Goal: Task Accomplishment & Management: Manage account settings

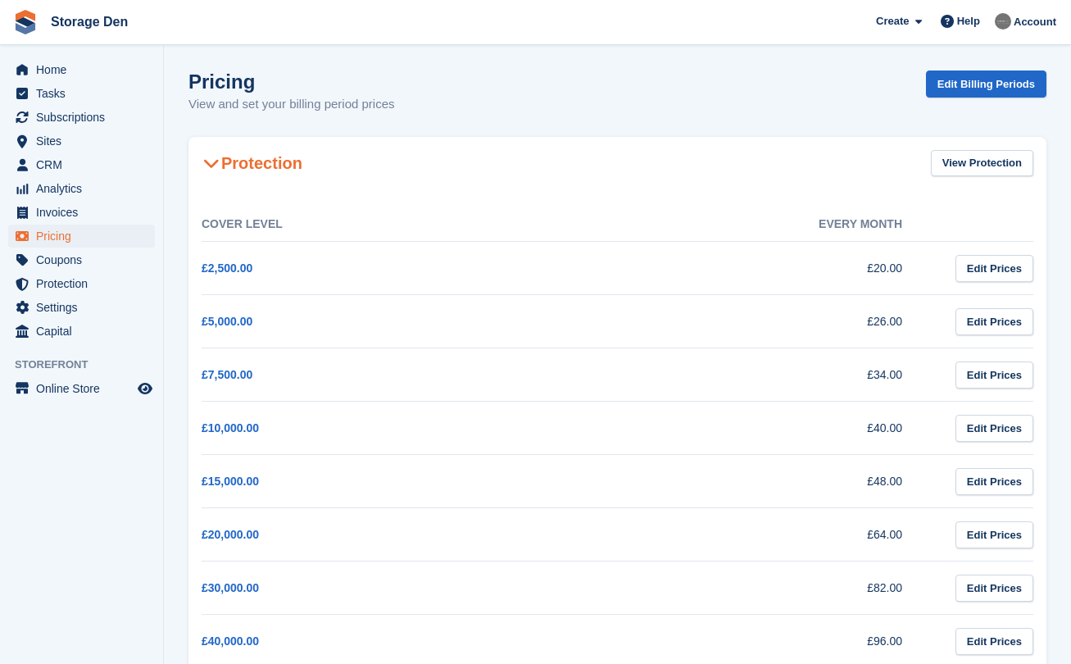
scroll to position [634, 0]
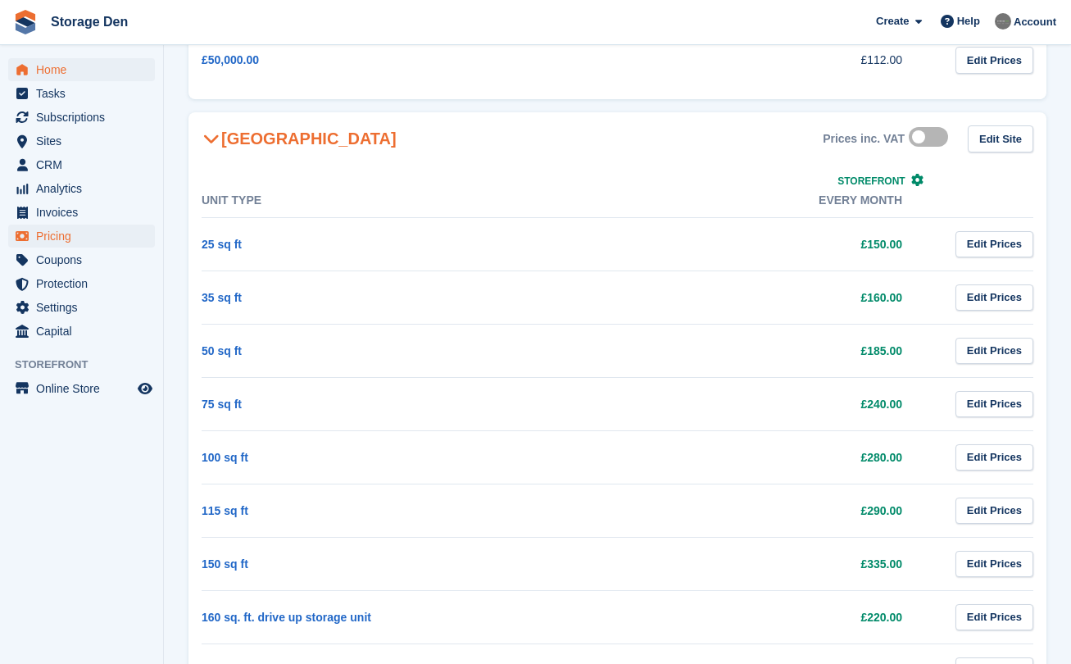
click at [39, 66] on span "Home" at bounding box center [85, 69] width 98 height 23
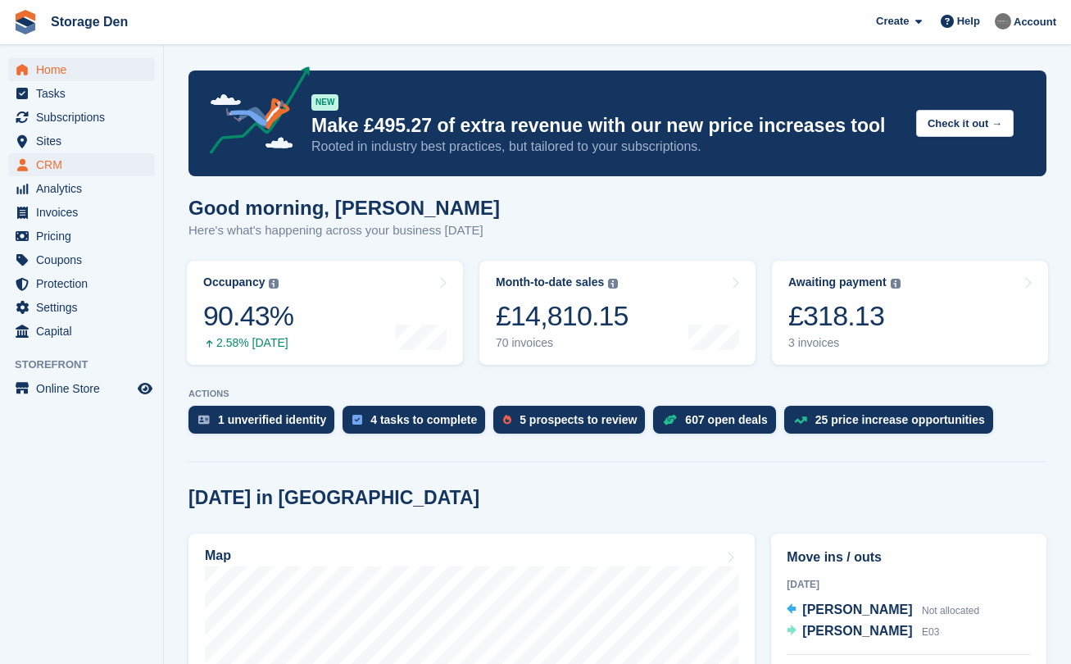
click at [125, 164] on span "CRM" at bounding box center [85, 164] width 98 height 23
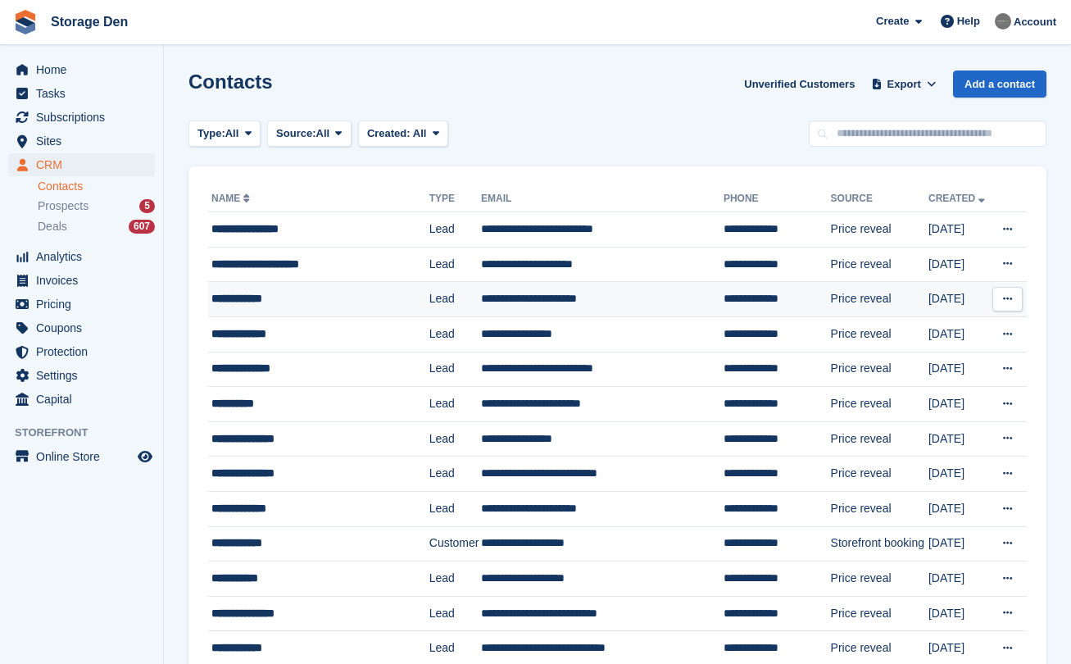
click at [258, 297] on div "**********" at bounding box center [315, 298] width 209 height 17
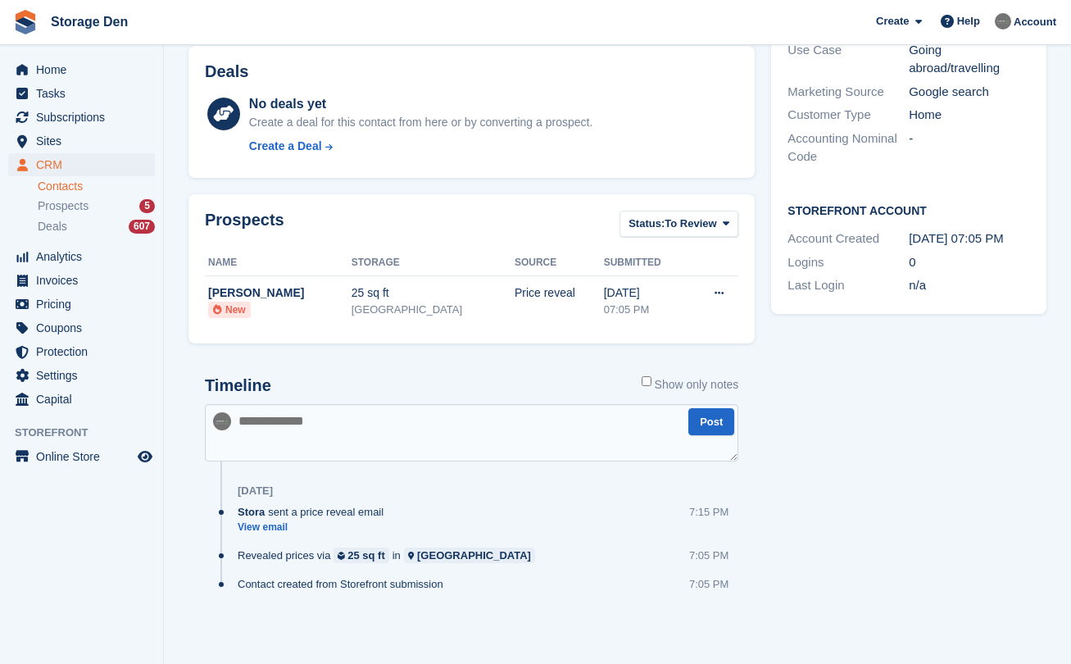
click at [383, 442] on textarea at bounding box center [471, 432] width 533 height 57
type textarea "**********"
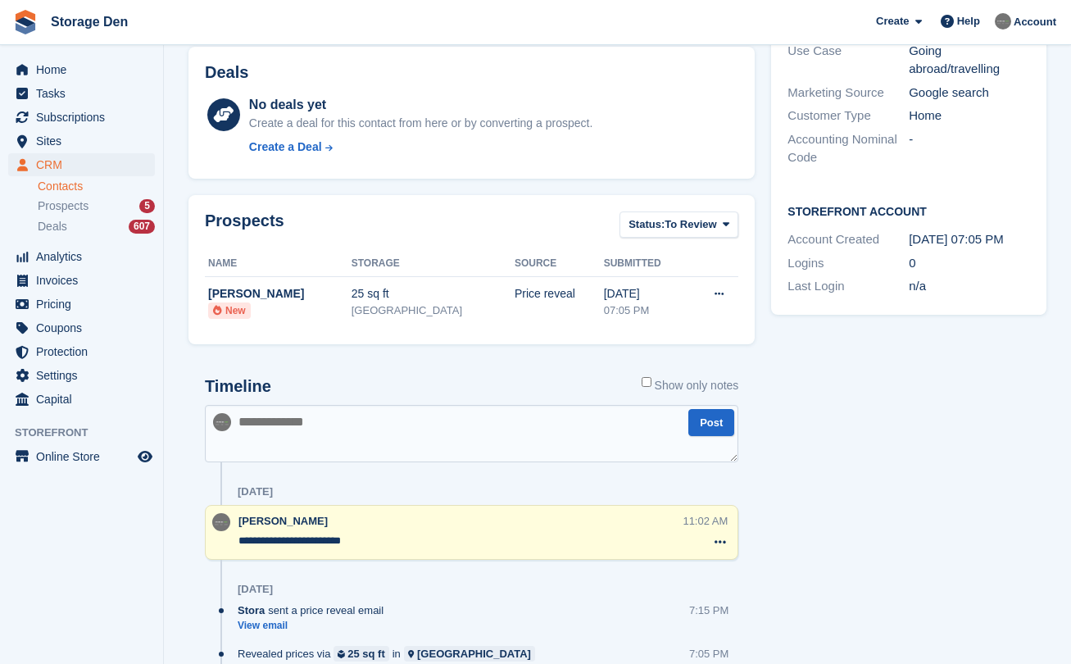
click at [335, 457] on textarea at bounding box center [471, 433] width 533 height 57
type textarea "**********"
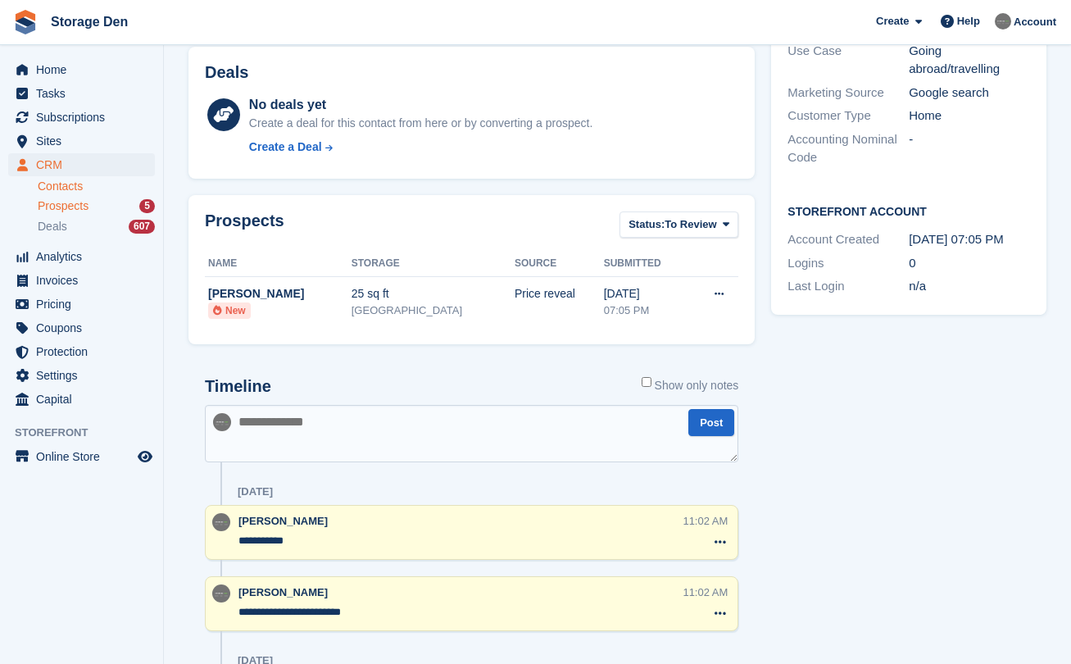
click at [84, 212] on span "Prospects" at bounding box center [63, 206] width 51 height 16
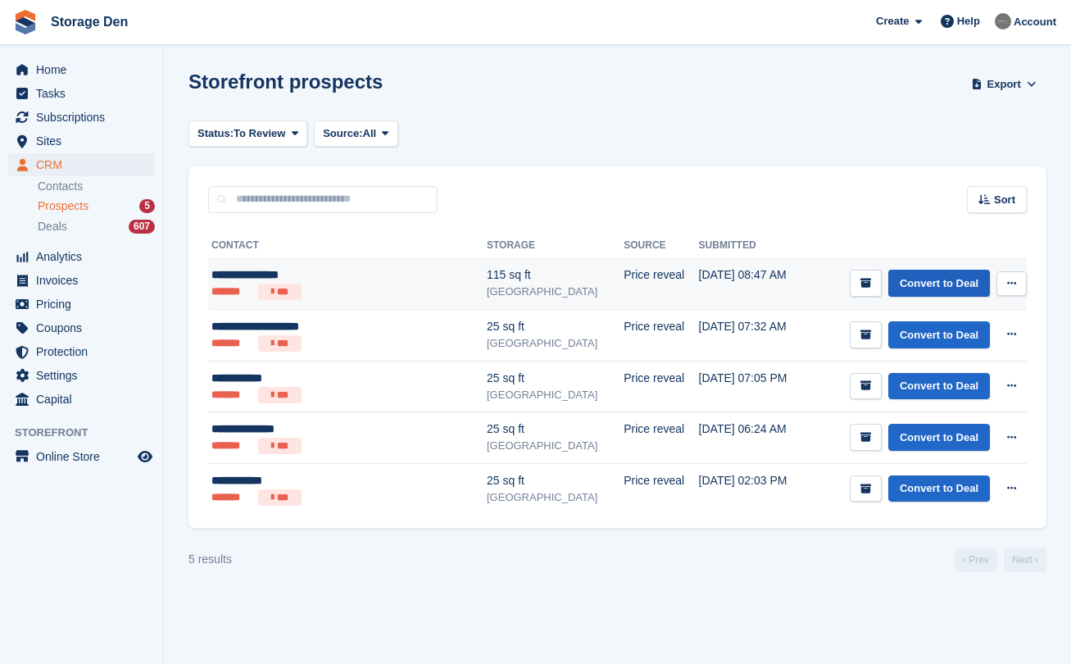
click at [922, 279] on link "Convert to Deal" at bounding box center [939, 283] width 102 height 27
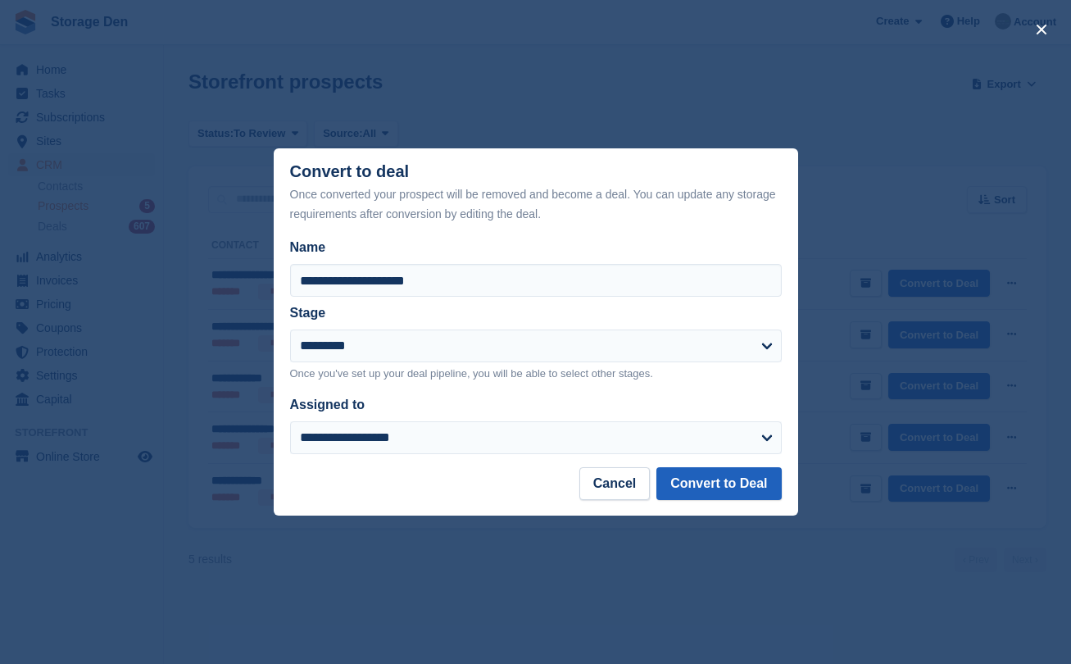
click at [744, 478] on button "Convert to Deal" at bounding box center [718, 483] width 125 height 33
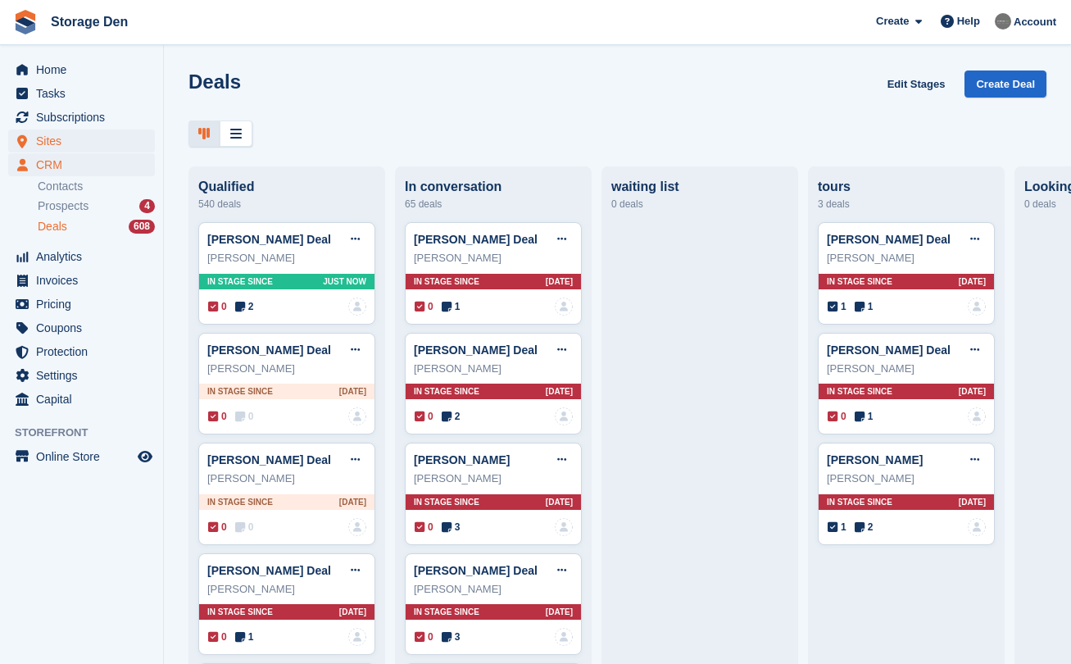
click at [62, 141] on span "Sites" at bounding box center [85, 140] width 98 height 23
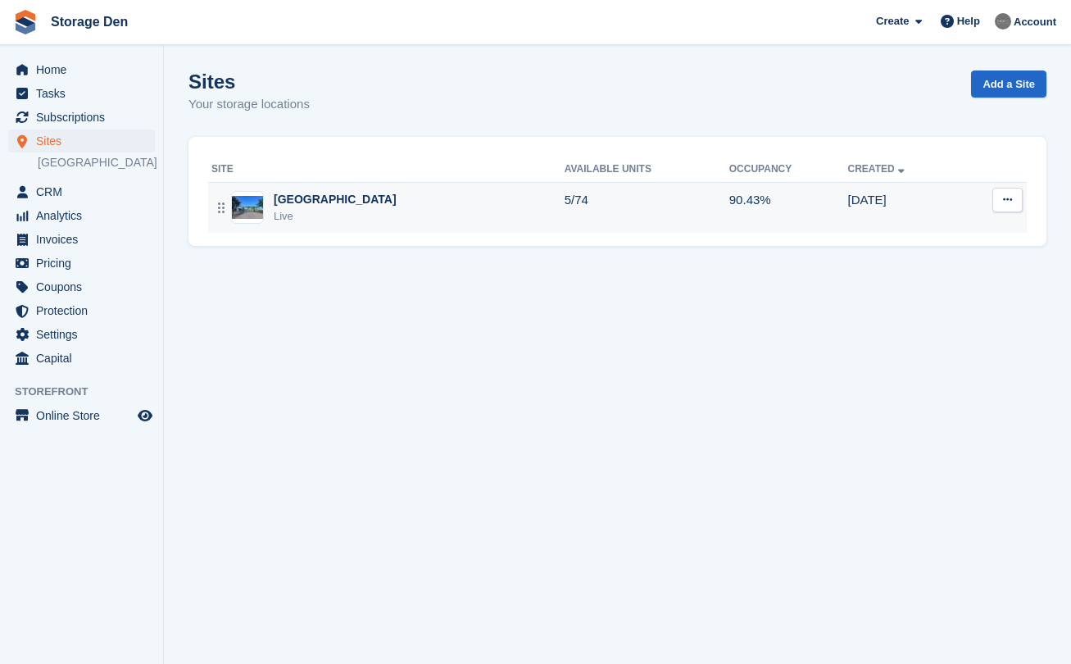
click at [348, 206] on div "Aberdeen Live" at bounding box center [387, 208] width 353 height 34
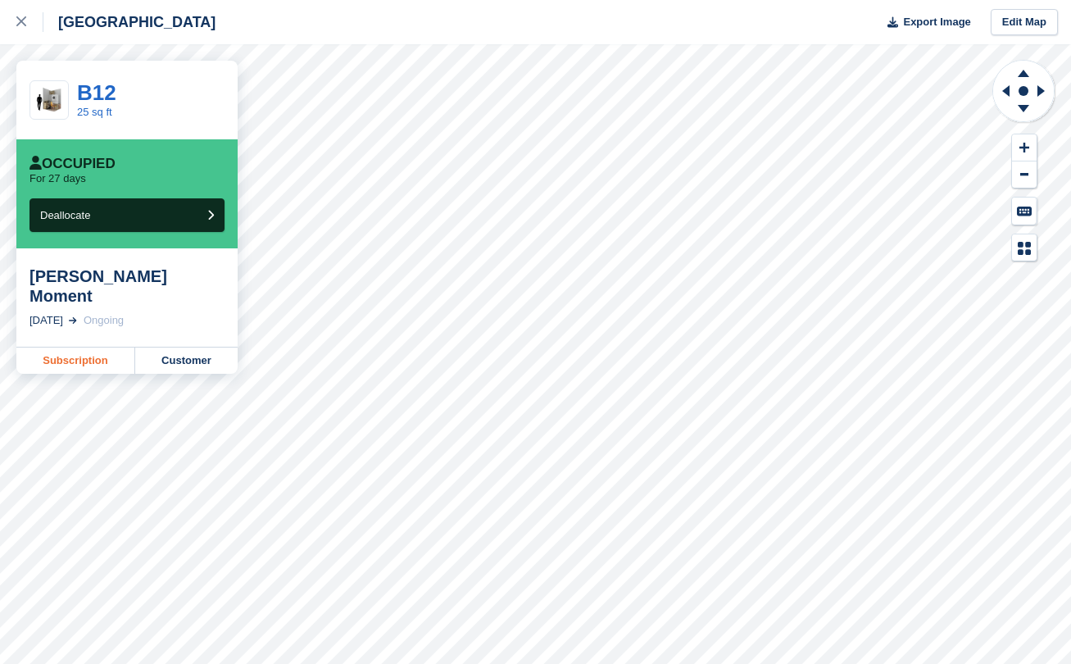
click at [101, 347] on link "Subscription" at bounding box center [75, 360] width 119 height 26
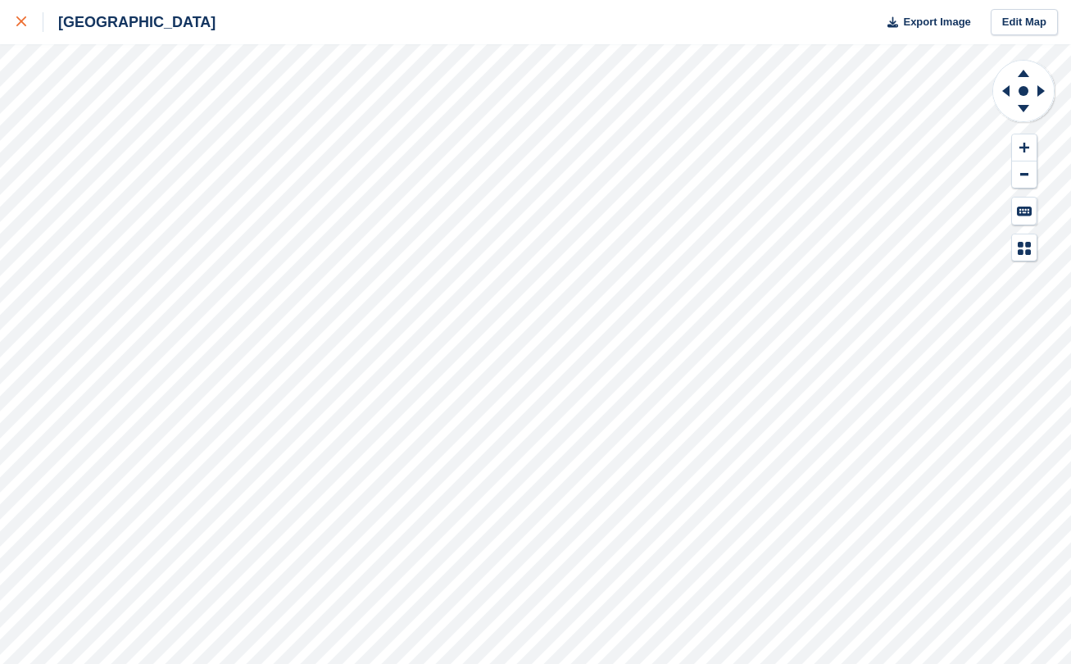
click at [26, 27] on div at bounding box center [29, 22] width 27 height 20
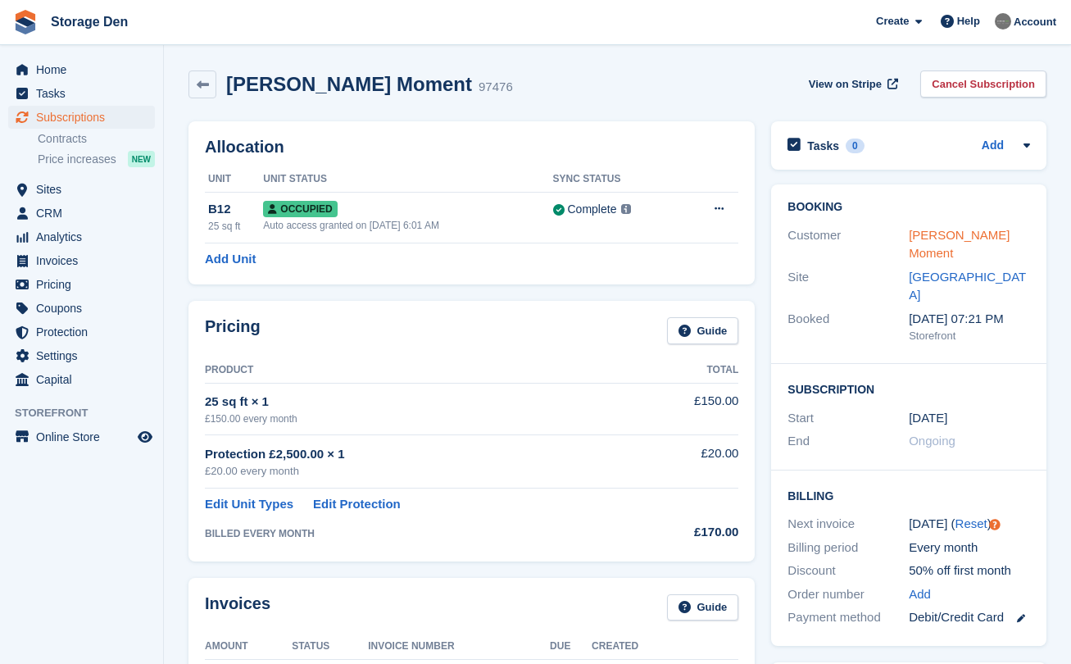
click at [934, 233] on link "Christopher Moment" at bounding box center [959, 244] width 101 height 33
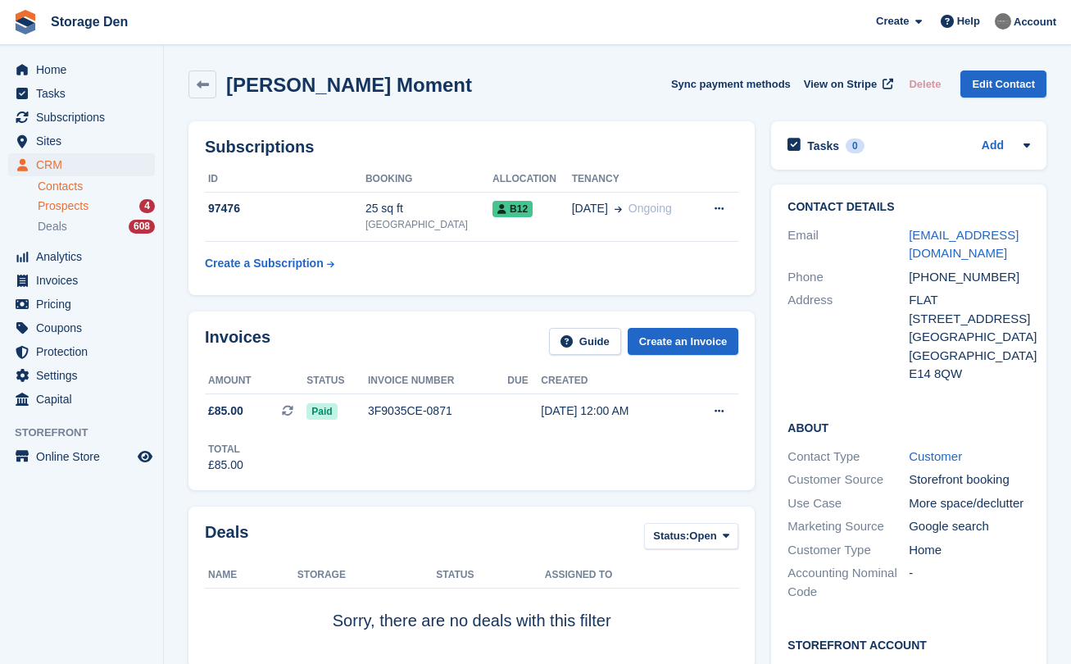
click at [96, 203] on div "Prospects 4" at bounding box center [96, 206] width 117 height 16
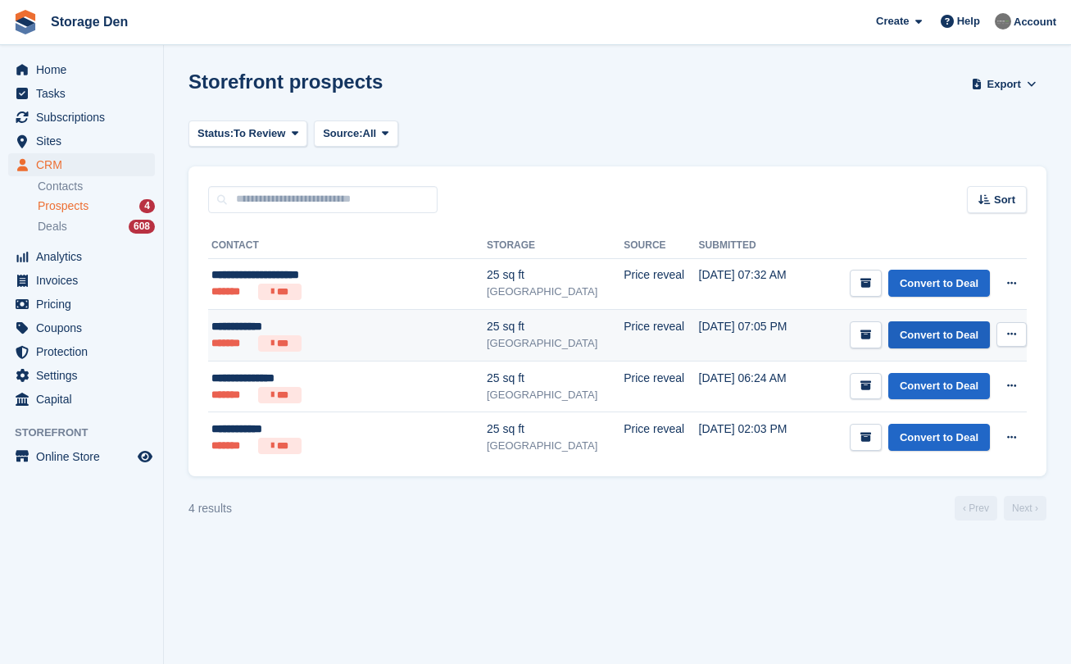
click at [922, 334] on link "Convert to Deal" at bounding box center [939, 334] width 102 height 27
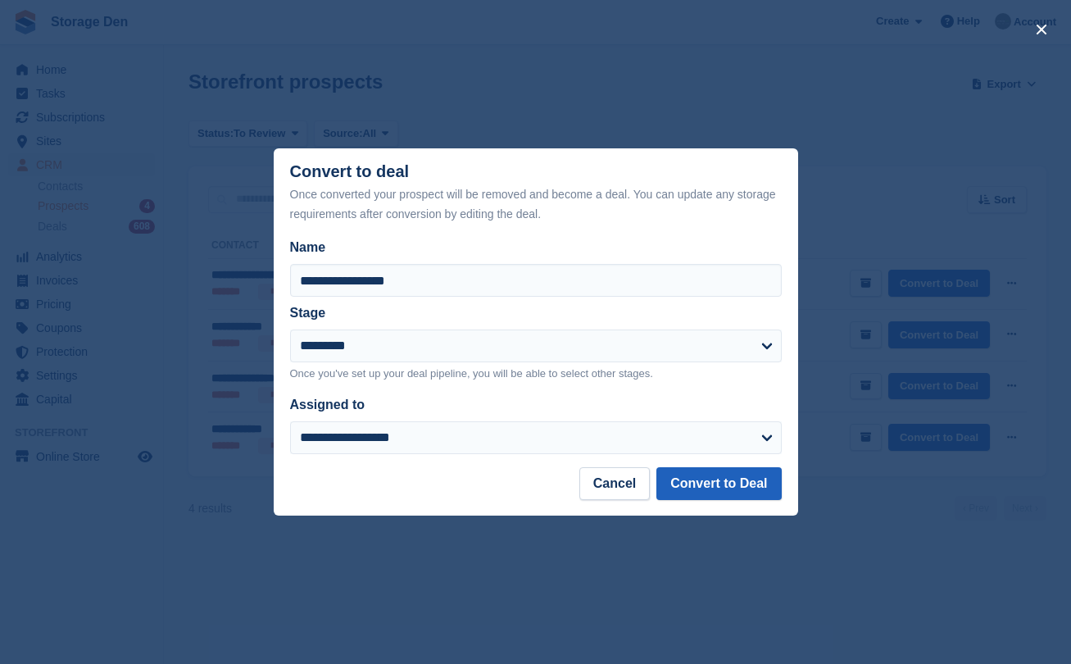
click at [723, 478] on button "Convert to Deal" at bounding box center [718, 483] width 125 height 33
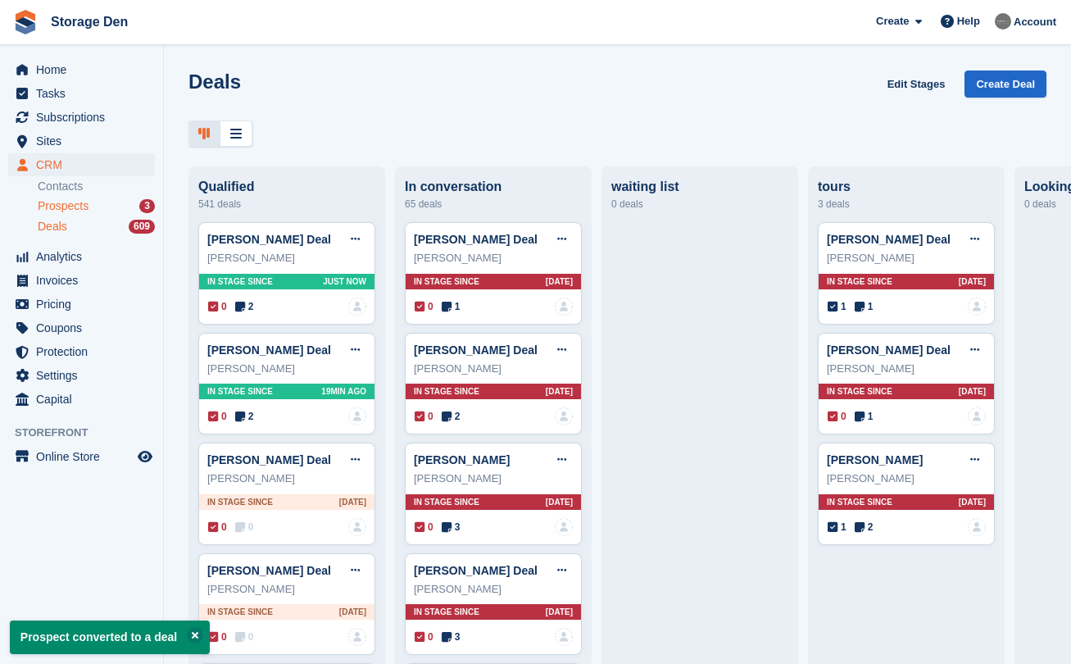
click at [111, 211] on div "Prospects 3" at bounding box center [96, 206] width 117 height 16
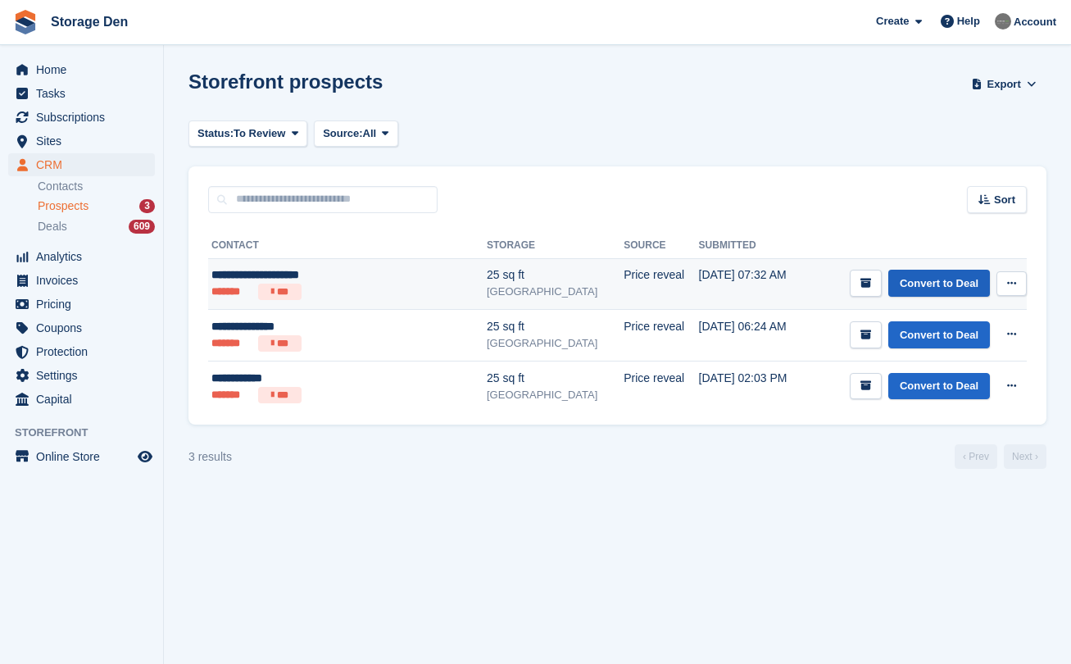
click at [934, 288] on link "Convert to Deal" at bounding box center [939, 283] width 102 height 27
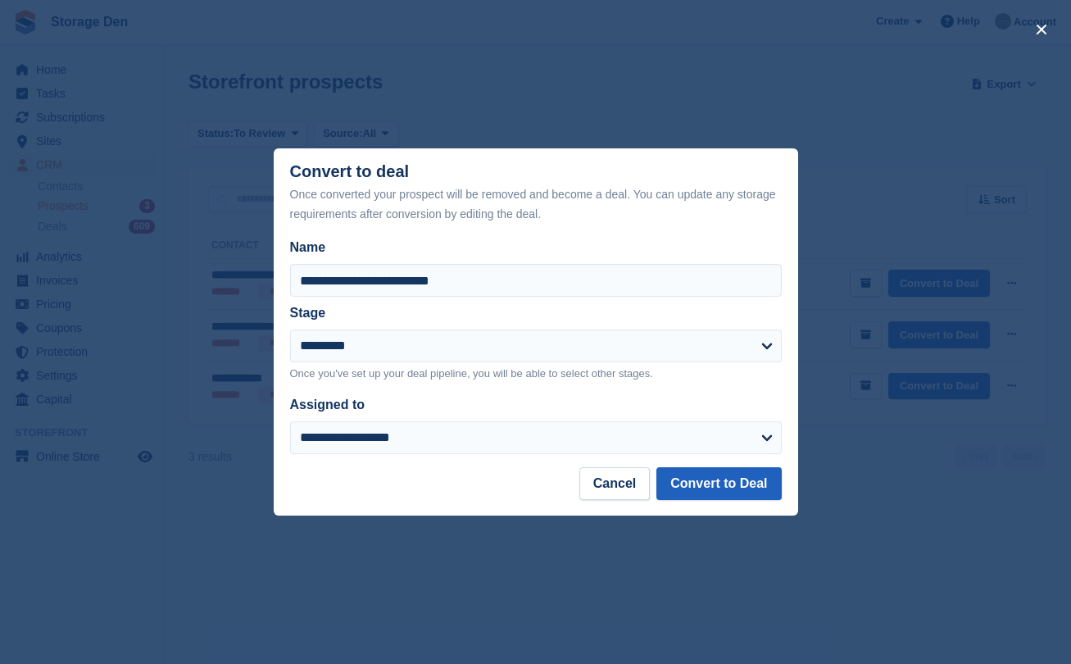
click at [723, 486] on button "Convert to Deal" at bounding box center [718, 483] width 125 height 33
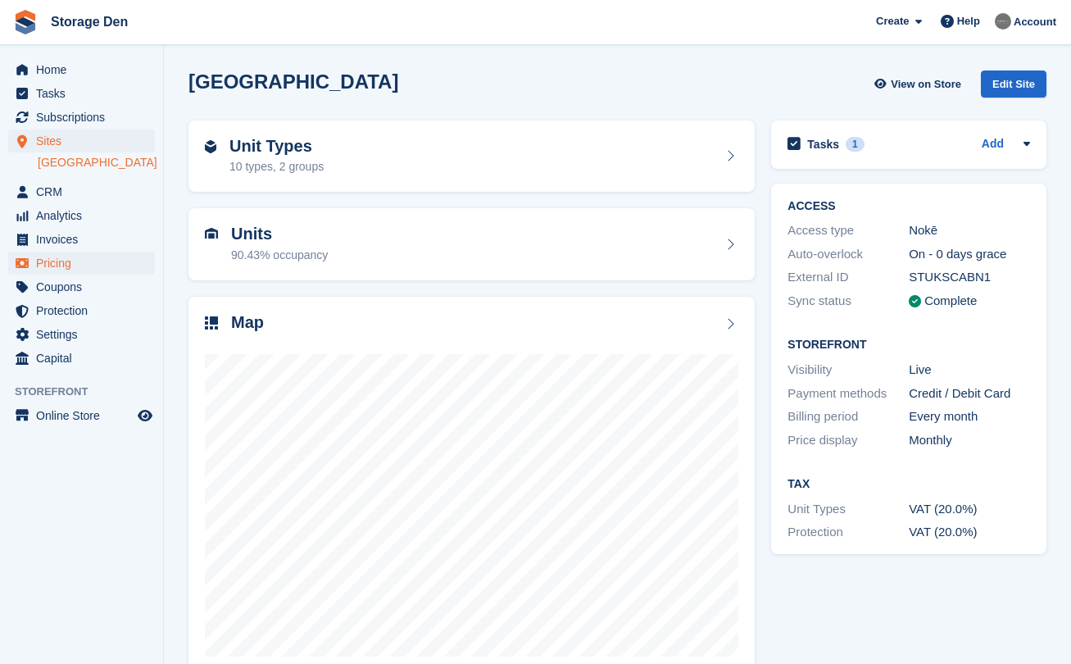
click at [76, 270] on span "Pricing" at bounding box center [85, 262] width 98 height 23
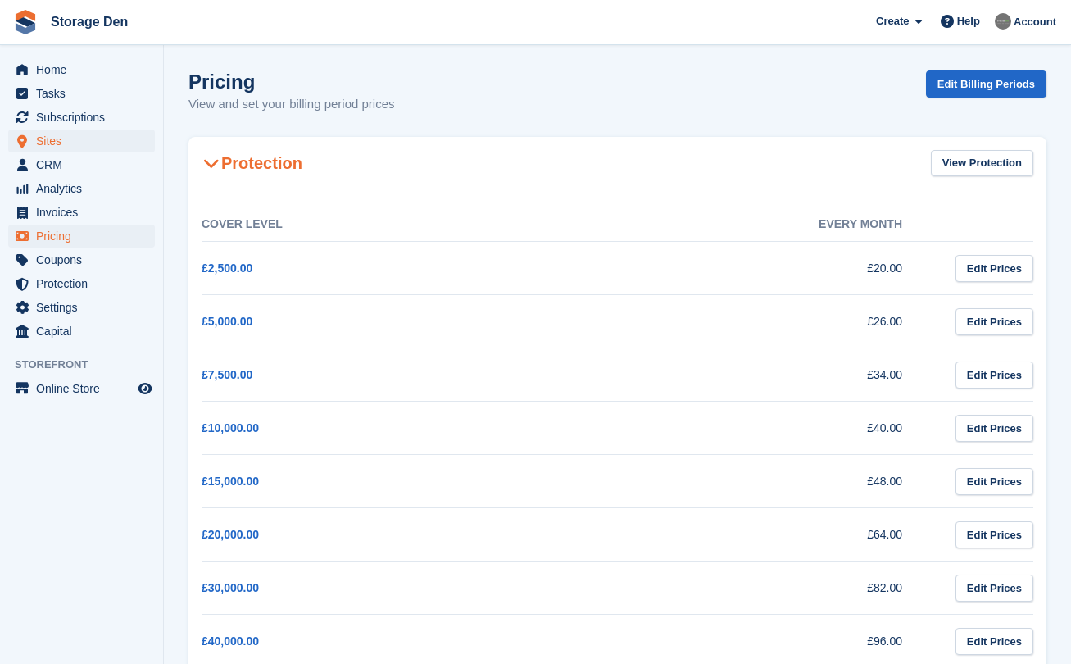
click at [106, 134] on span "Sites" at bounding box center [85, 140] width 98 height 23
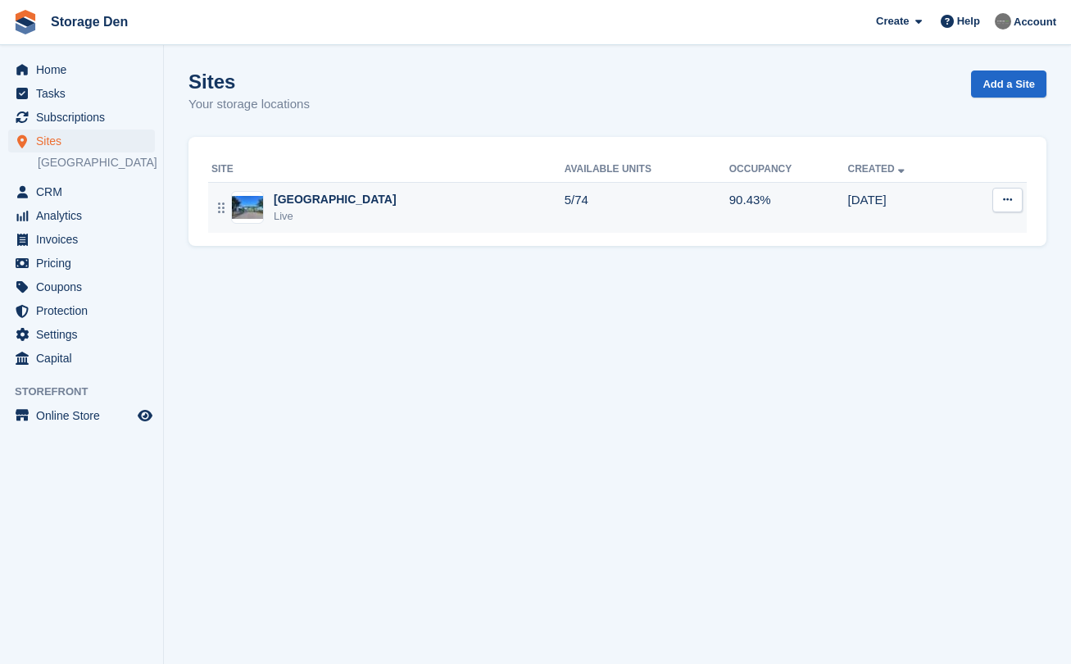
click at [564, 207] on td "5/74" at bounding box center [646, 207] width 165 height 51
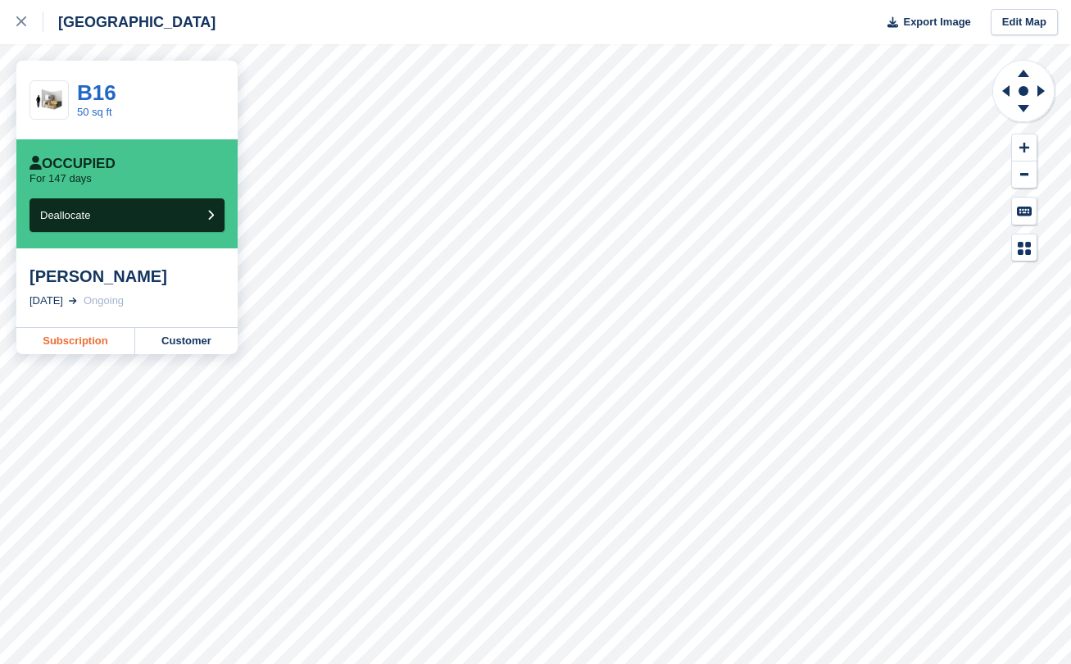
click at [93, 346] on link "Subscription" at bounding box center [75, 341] width 119 height 26
click at [26, 20] on div at bounding box center [29, 22] width 27 height 20
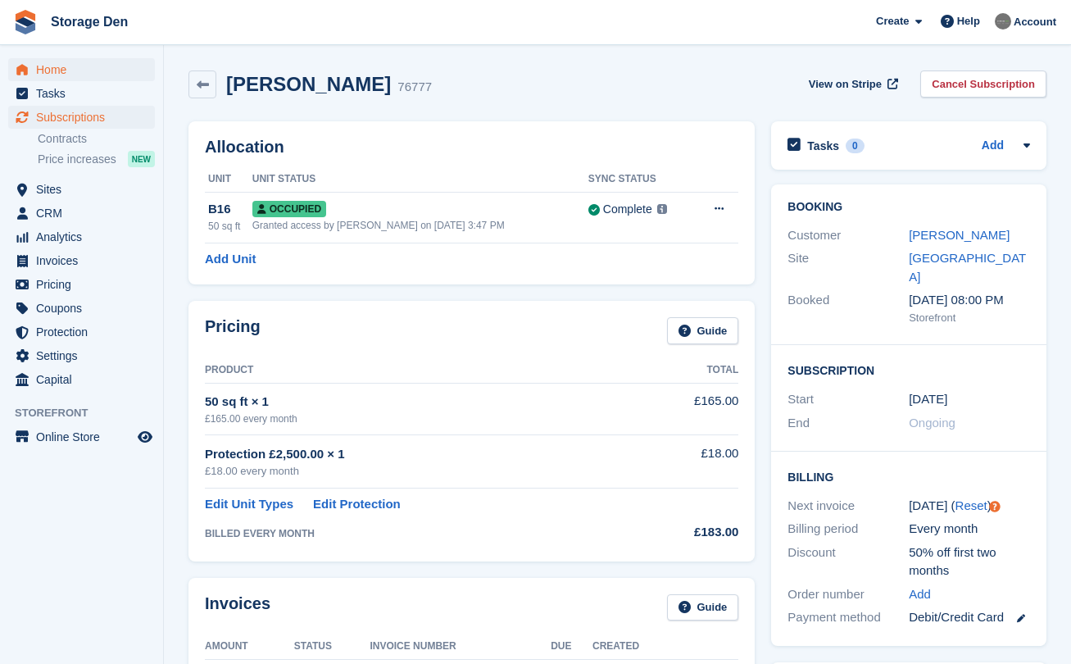
click at [58, 62] on span "Home" at bounding box center [85, 69] width 98 height 23
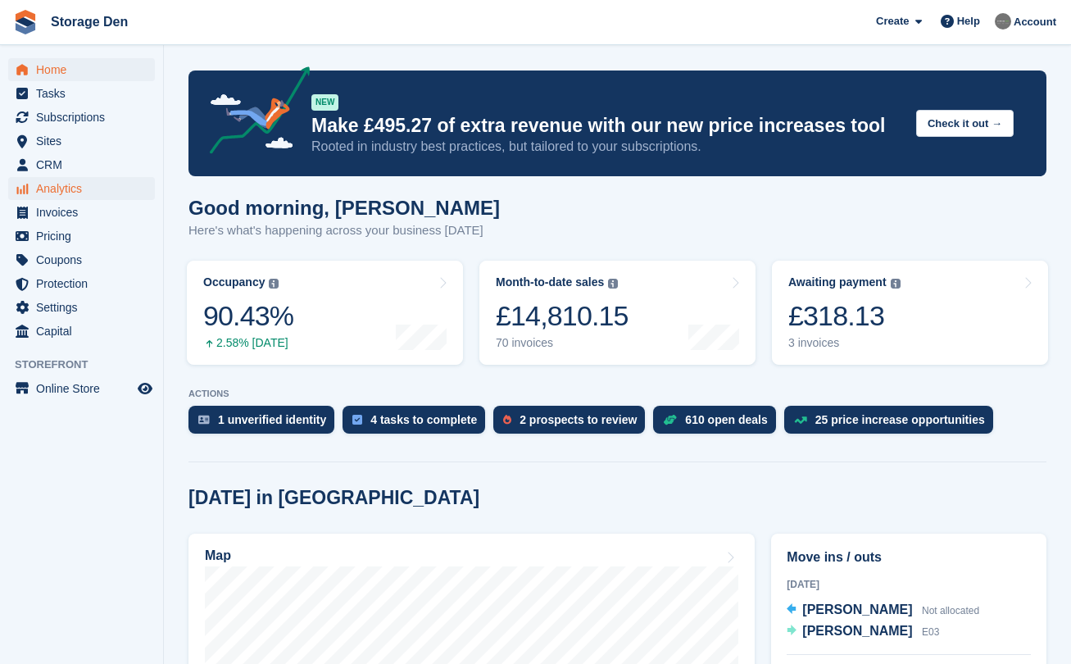
click at [84, 183] on span "Analytics" at bounding box center [85, 188] width 98 height 23
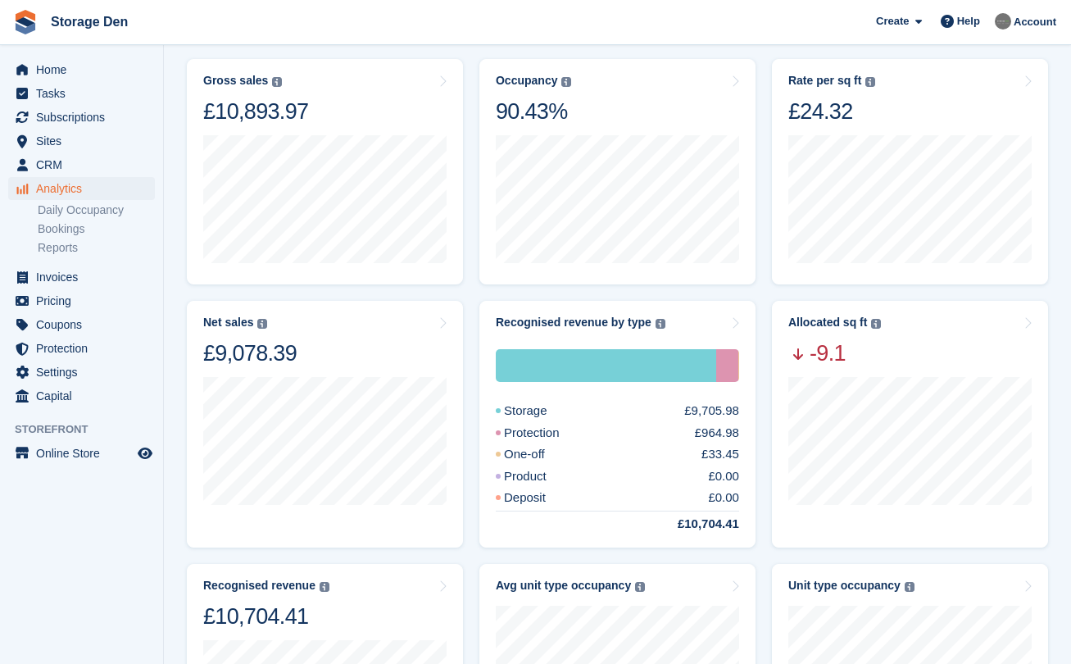
scroll to position [120, 0]
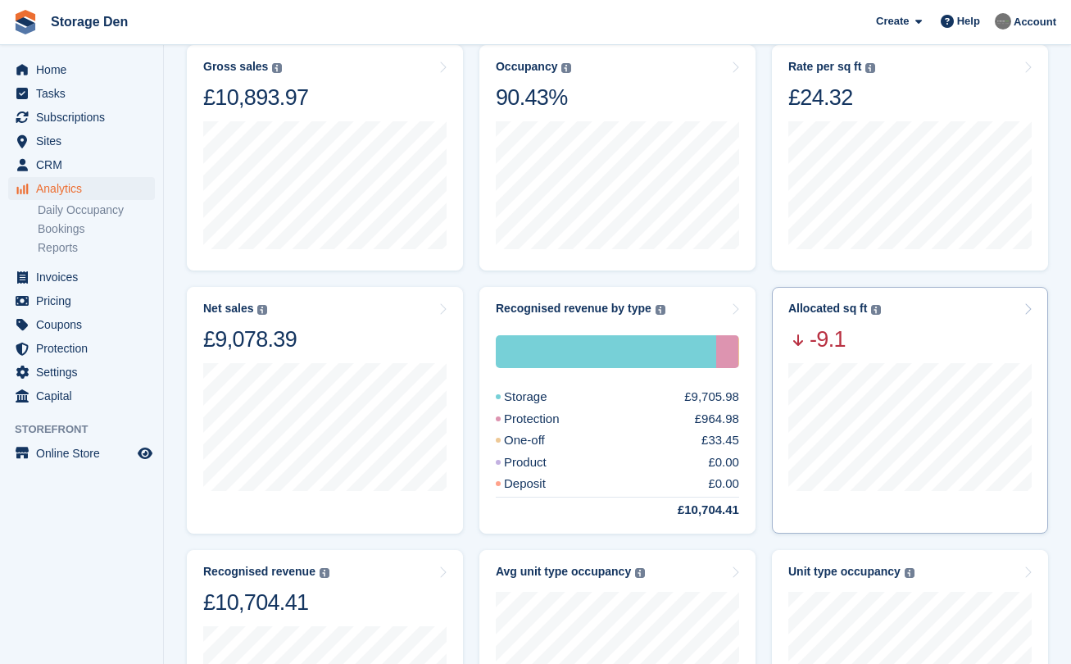
click at [1004, 356] on div at bounding box center [909, 435] width 243 height 165
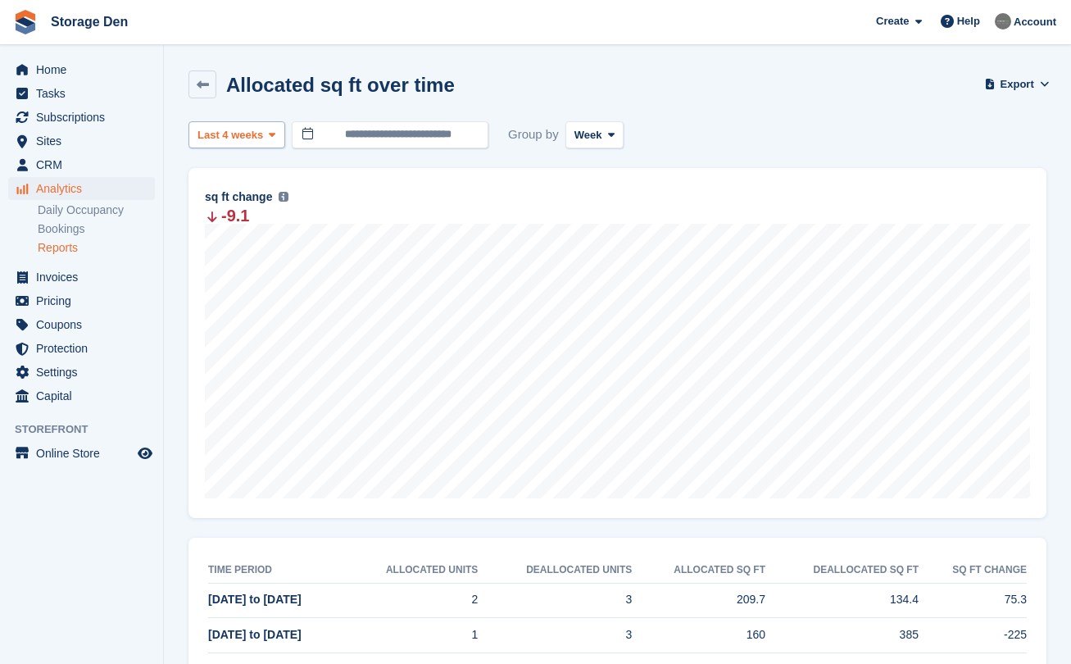
click at [224, 131] on span "Last 4 weeks" at bounding box center [230, 135] width 66 height 16
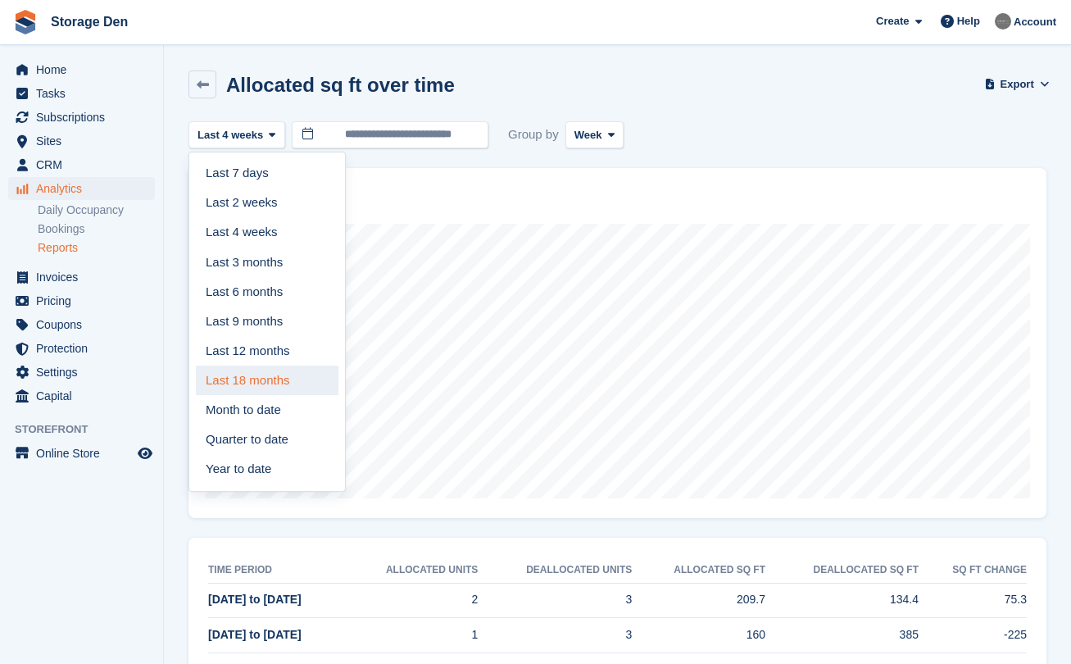
click at [263, 365] on link "Last 18 months" at bounding box center [267, 379] width 143 height 29
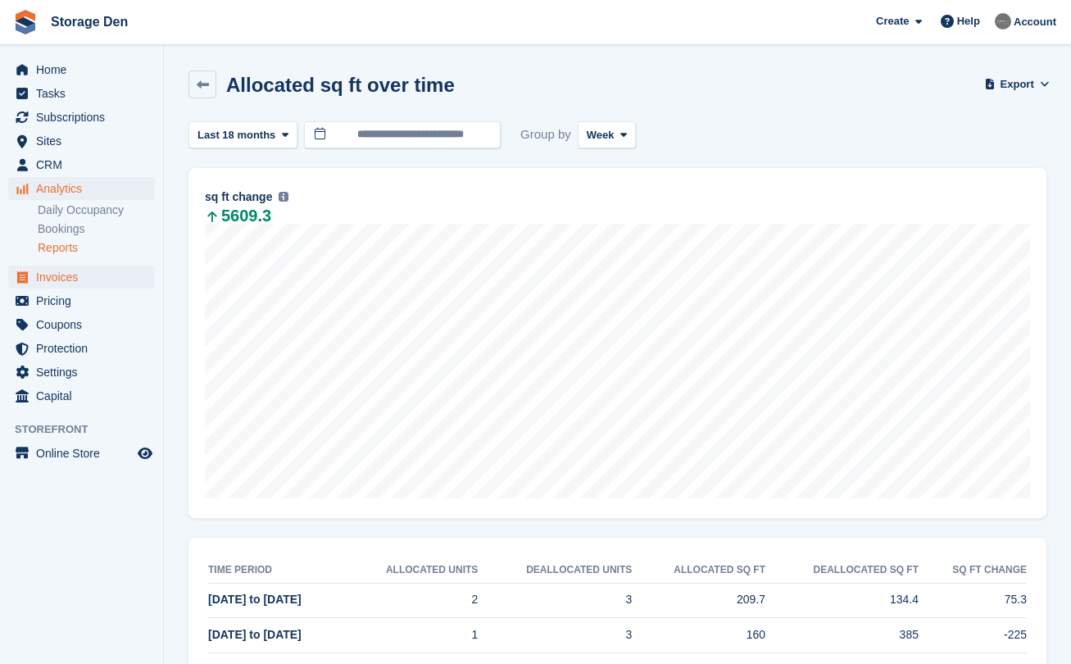
click at [96, 274] on span "Invoices" at bounding box center [85, 276] width 98 height 23
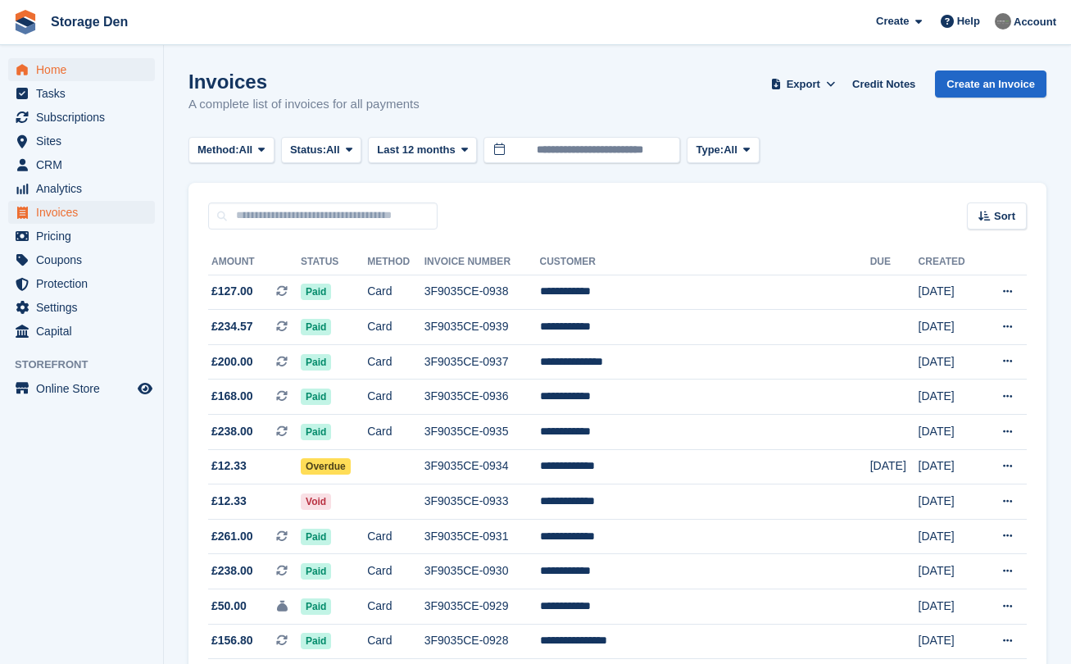
click at [88, 65] on span "Home" at bounding box center [85, 69] width 98 height 23
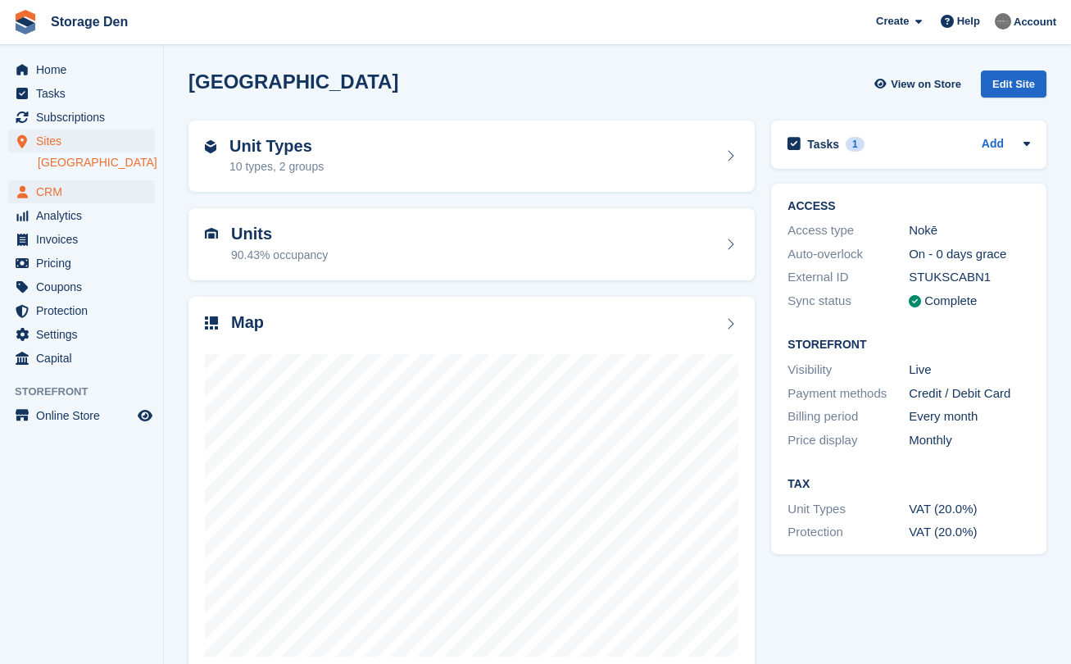
click at [102, 184] on span "CRM" at bounding box center [85, 191] width 98 height 23
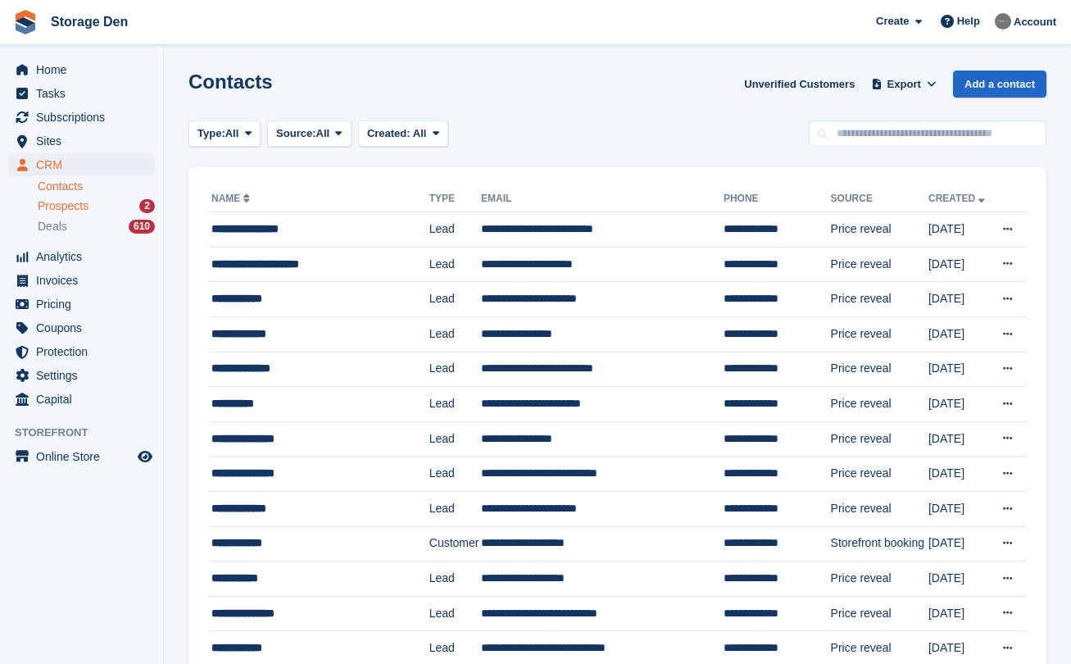
click at [117, 207] on div "Prospects 2" at bounding box center [96, 206] width 117 height 16
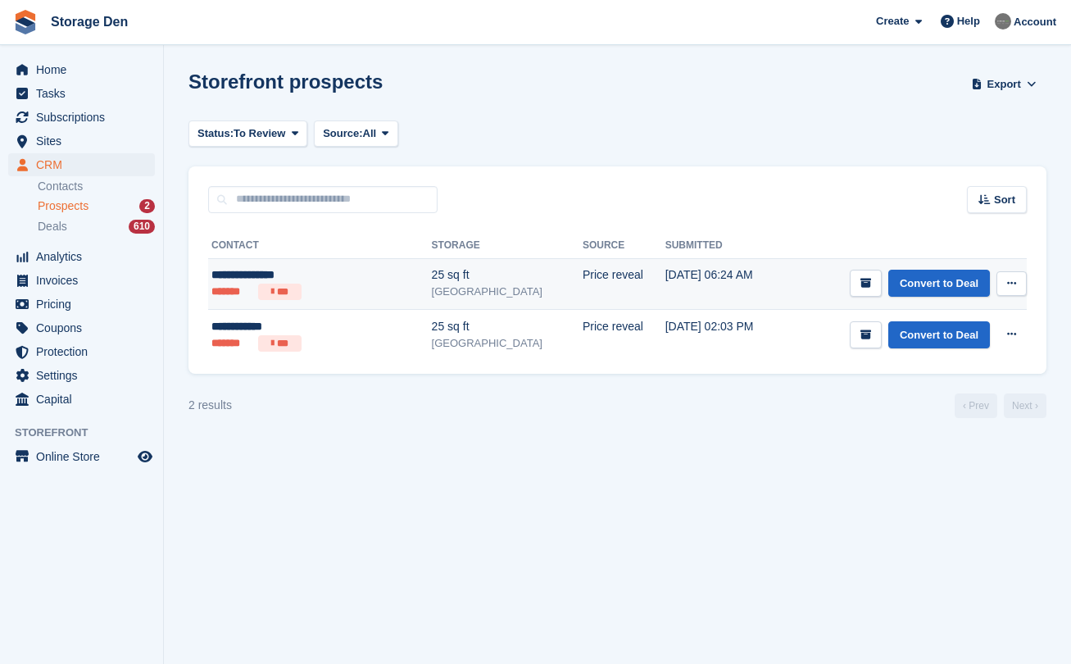
click at [1015, 283] on icon at bounding box center [1011, 283] width 9 height 11
click at [987, 377] on p "Delete prospect" at bounding box center [948, 371] width 143 height 21
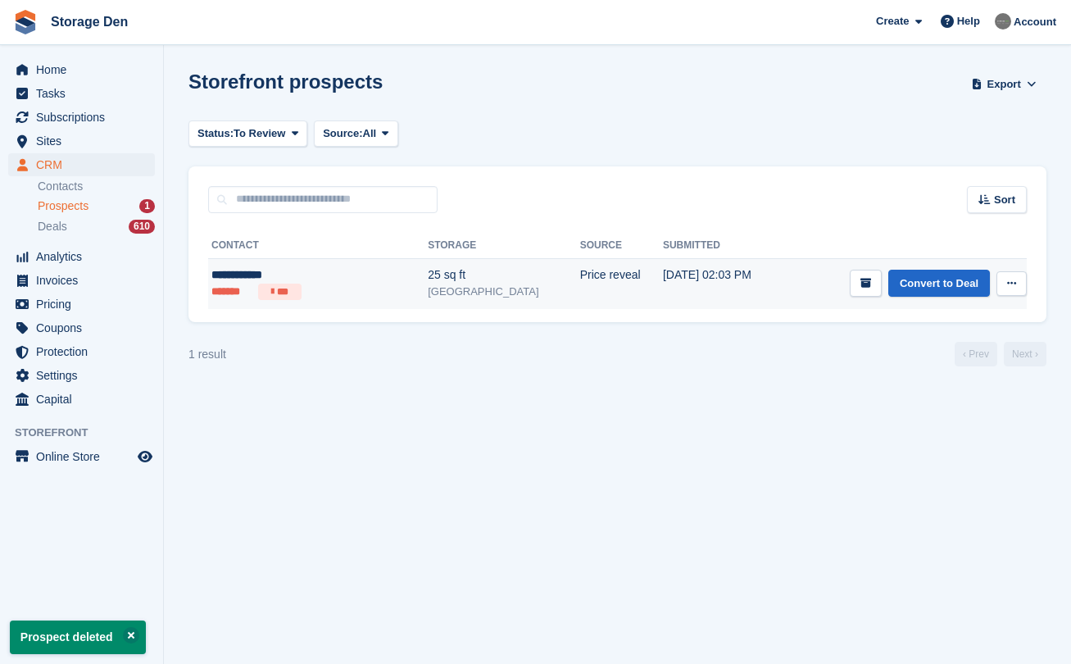
click at [1013, 285] on icon at bounding box center [1011, 283] width 9 height 11
click at [950, 369] on p "Delete prospect" at bounding box center [948, 371] width 143 height 21
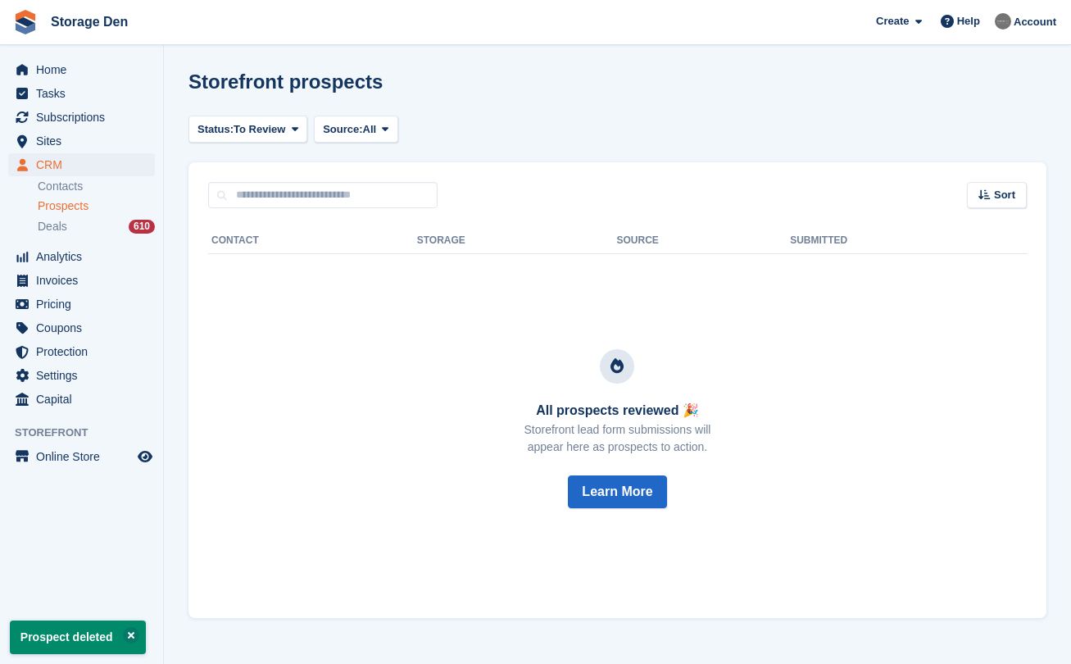
click at [70, 206] on span "Prospects" at bounding box center [63, 206] width 51 height 16
click at [60, 136] on span "Sites" at bounding box center [85, 140] width 98 height 23
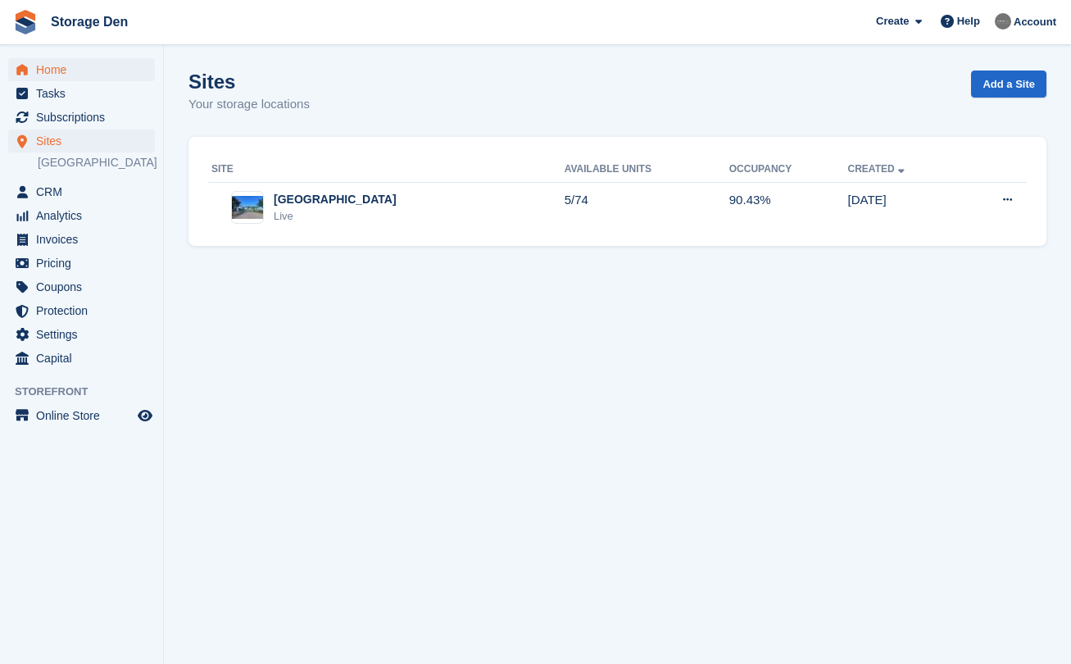
click at [79, 59] on span "Home" at bounding box center [85, 69] width 98 height 23
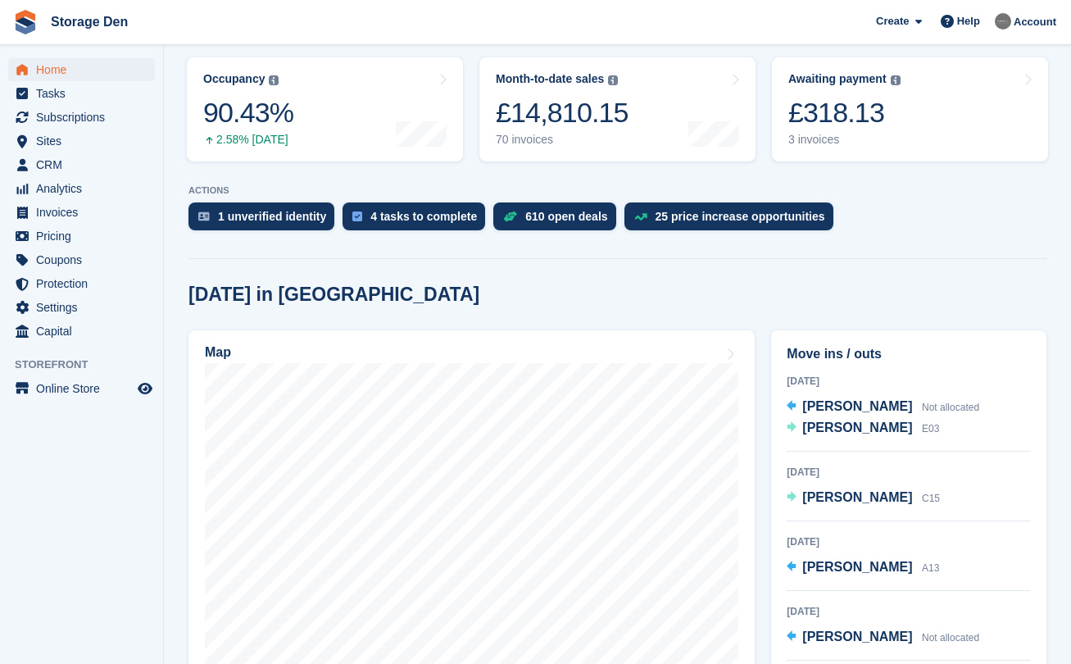
scroll to position [438, 0]
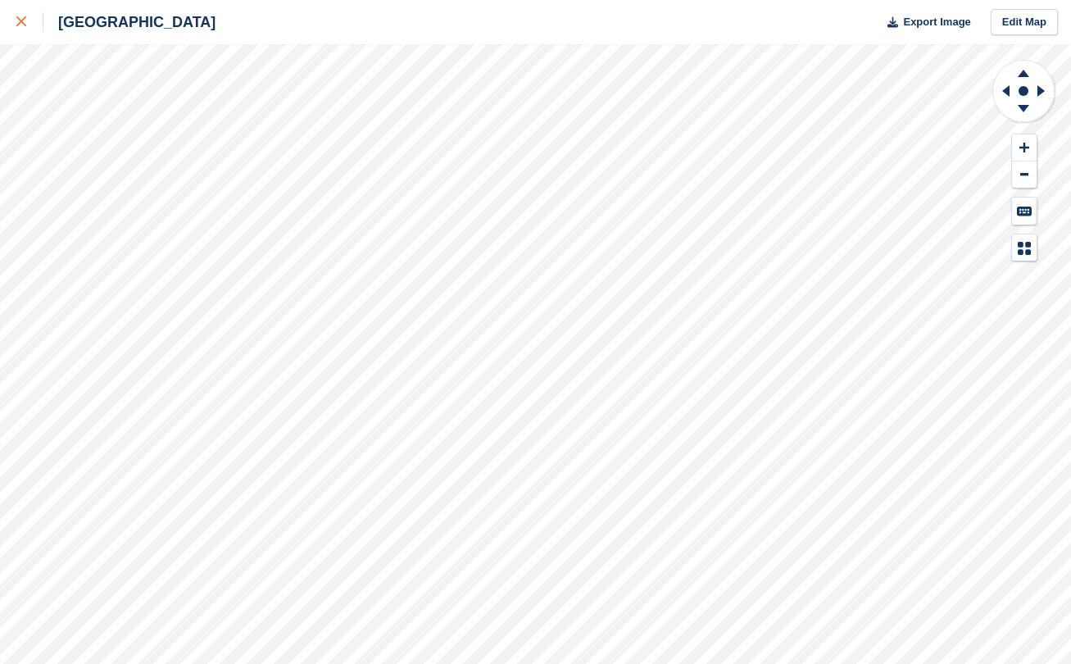
click at [14, 26] on link at bounding box center [21, 22] width 43 height 44
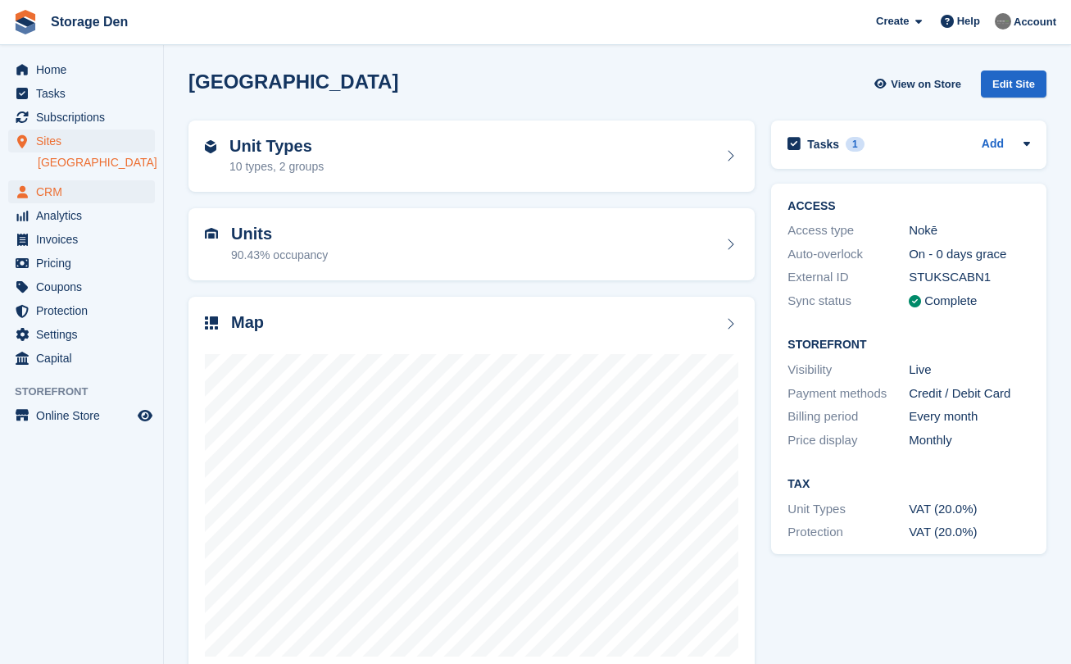
click at [42, 186] on span "CRM" at bounding box center [85, 191] width 98 height 23
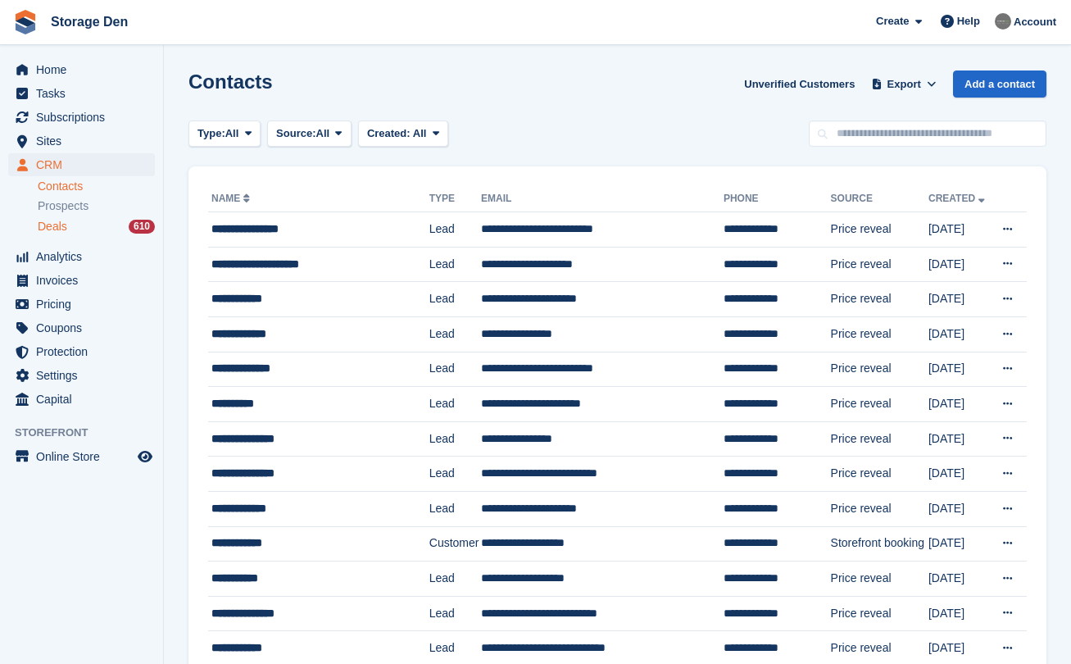
click at [97, 232] on div "Deals 610" at bounding box center [96, 227] width 117 height 16
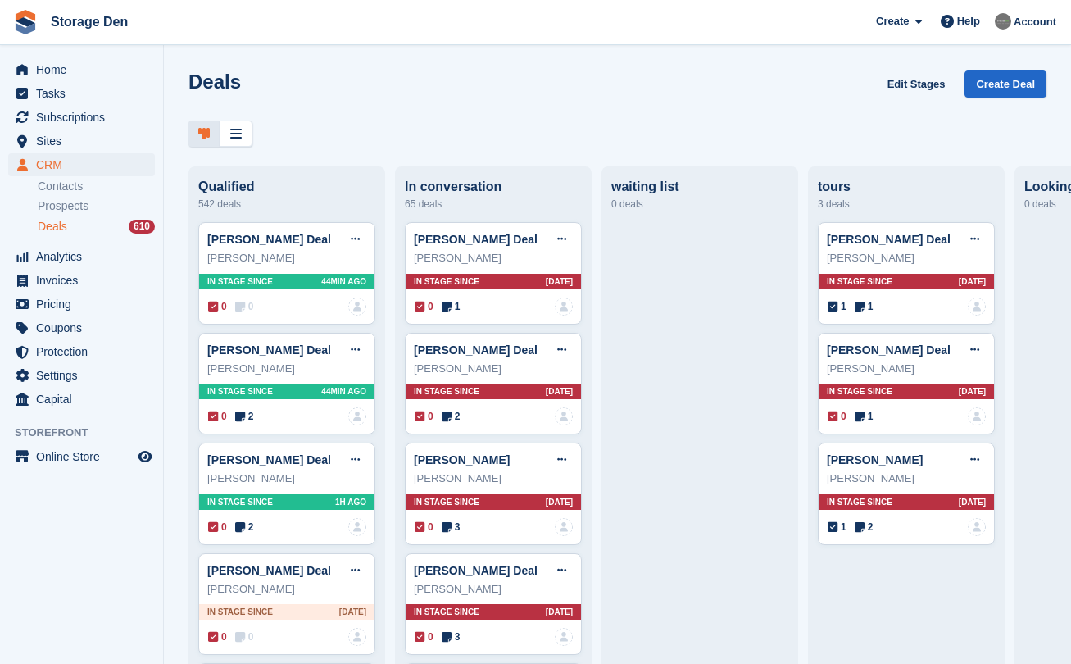
click at [229, 147] on div "Deals Edit Stages Create Deal Qualified 542 deals Nandheetha Padmakumar Deal Ed…" at bounding box center [617, 332] width 907 height 664
click at [229, 137] on div at bounding box center [236, 133] width 33 height 27
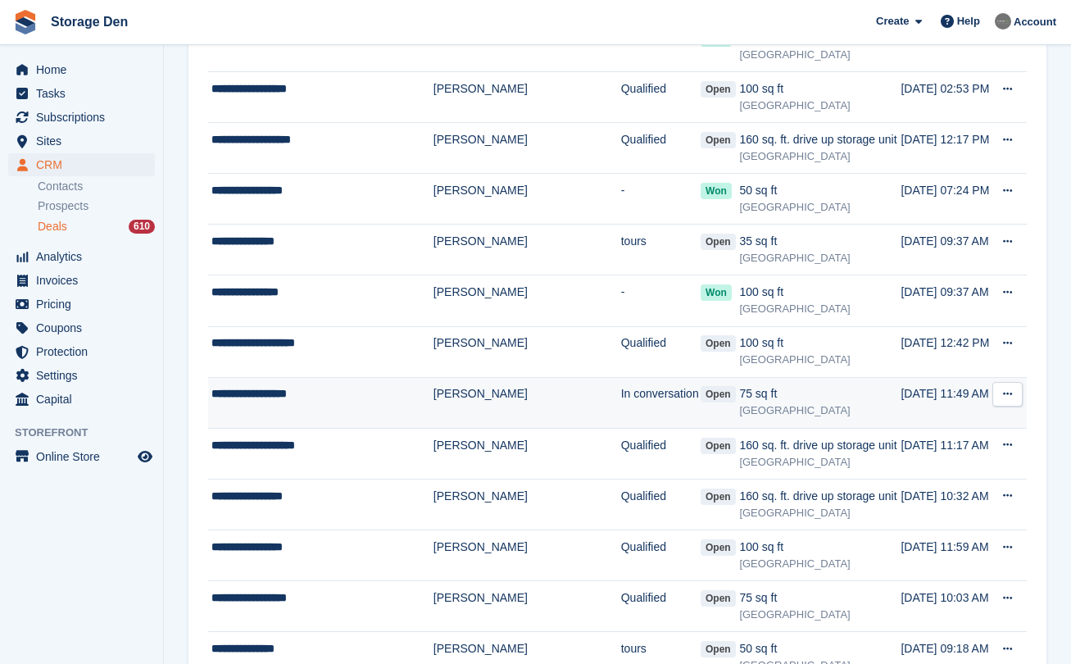
scroll to position [390, 0]
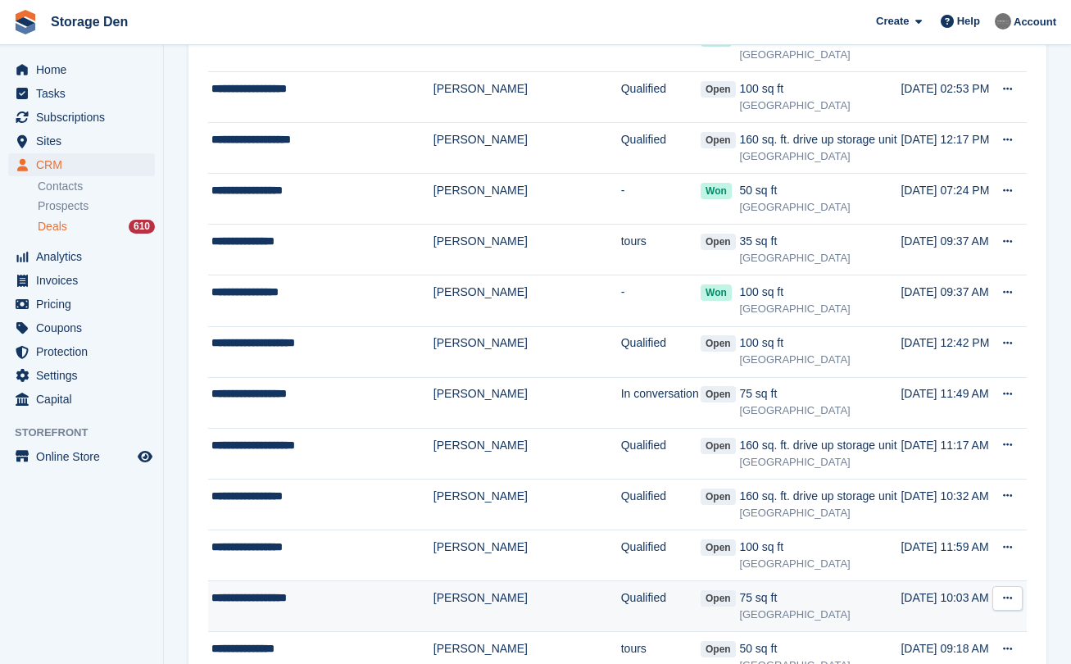
click at [365, 593] on div "**********" at bounding box center [319, 597] width 216 height 17
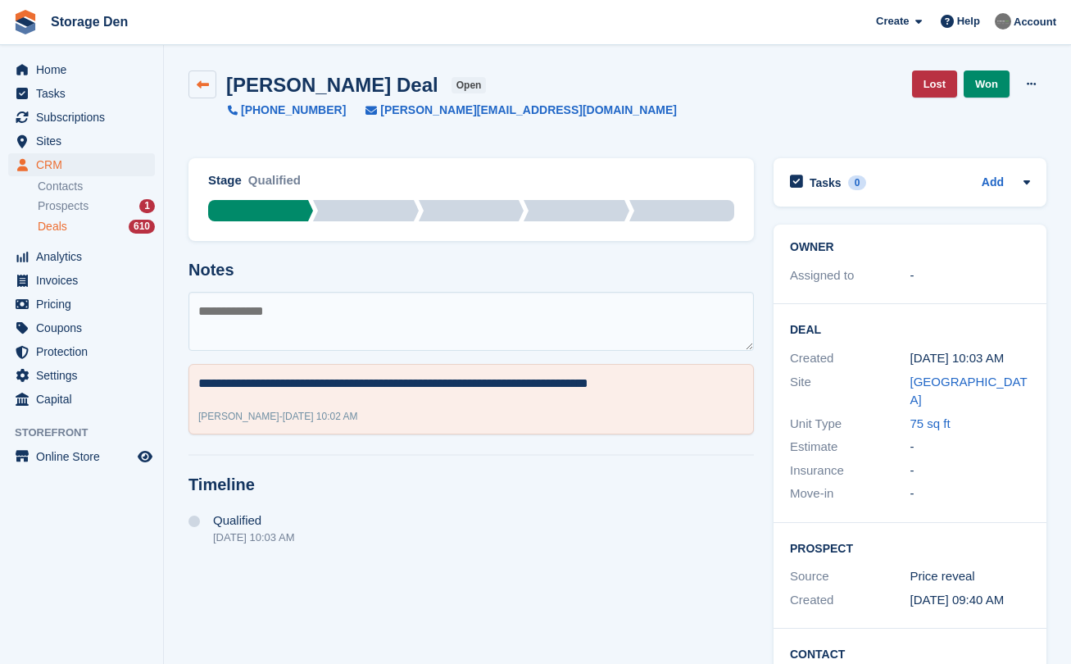
click at [198, 79] on icon at bounding box center [203, 85] width 12 height 12
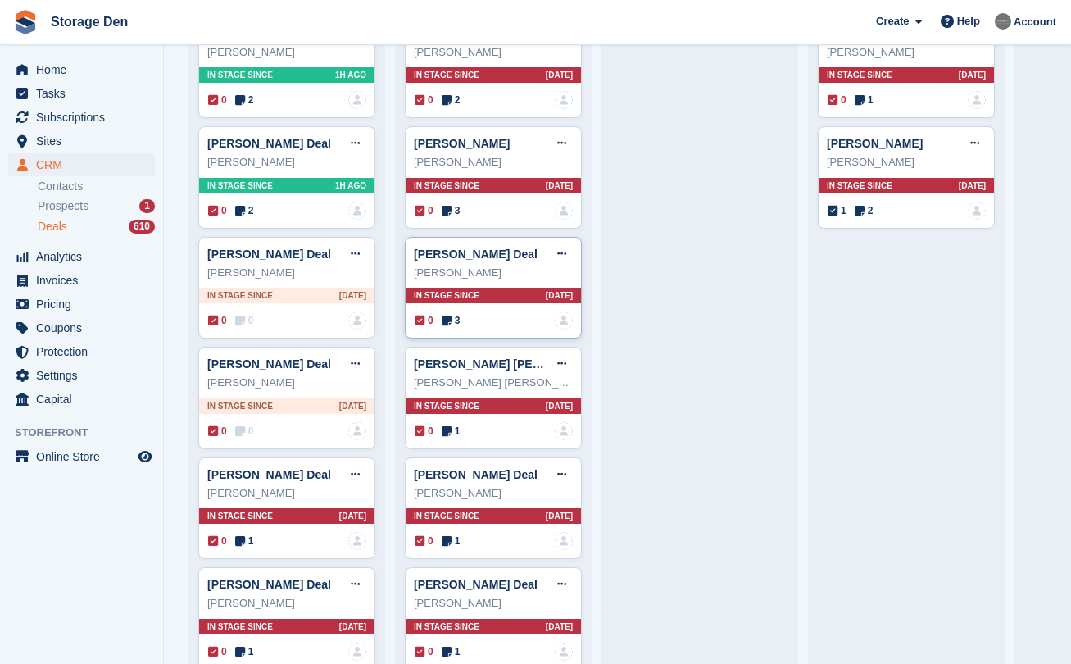
scroll to position [321, 0]
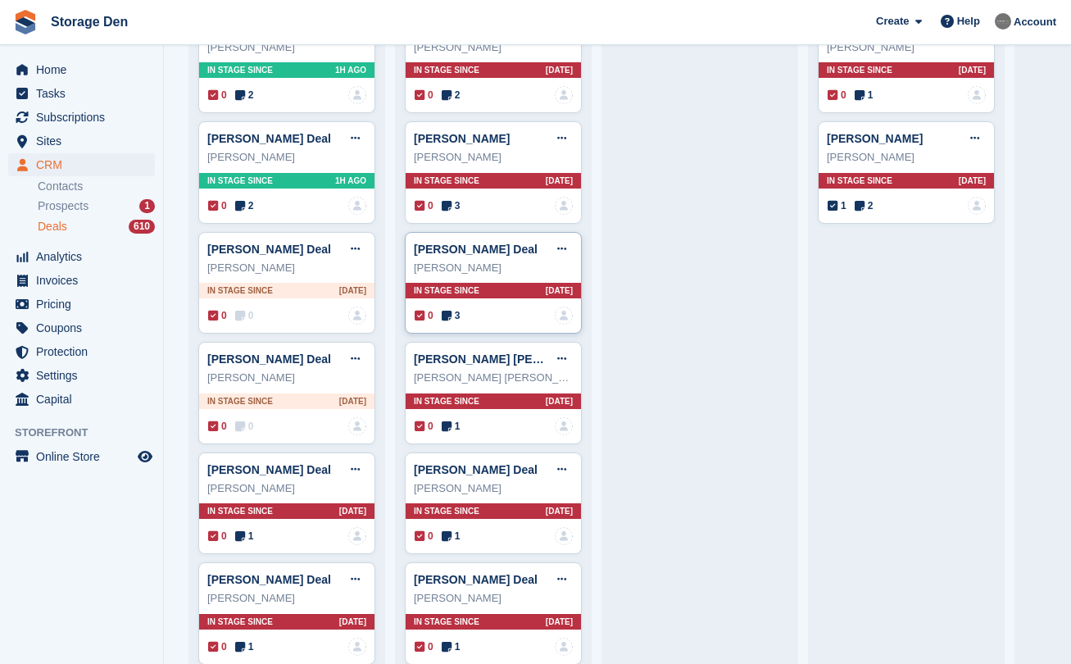
click at [451, 314] on icon at bounding box center [447, 315] width 10 height 11
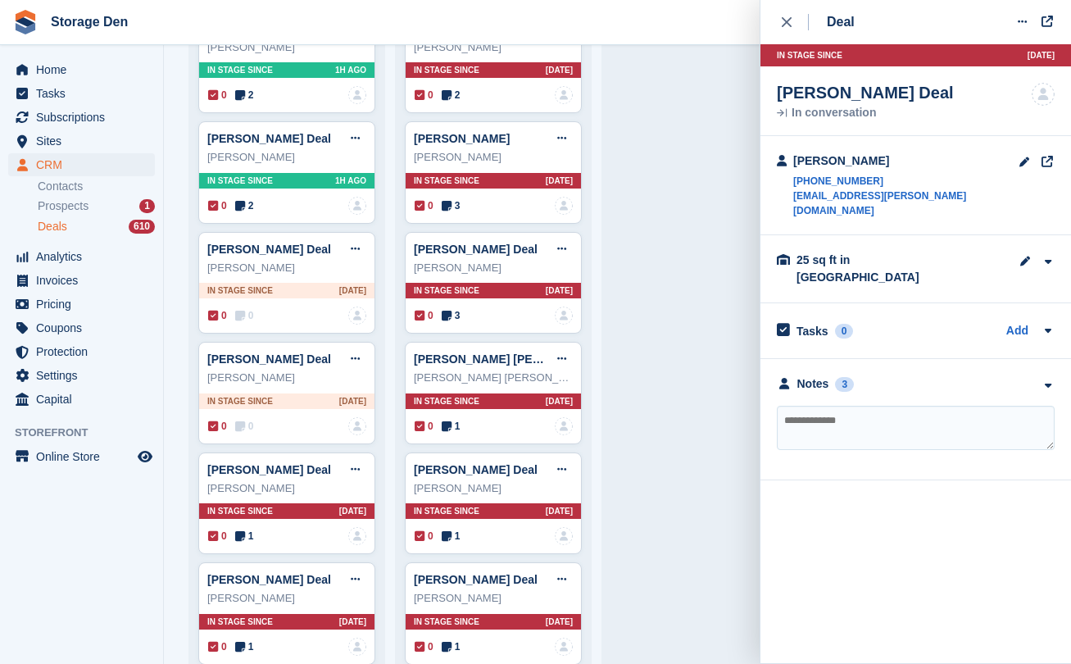
click at [54, 225] on span "Deals" at bounding box center [52, 227] width 29 height 16
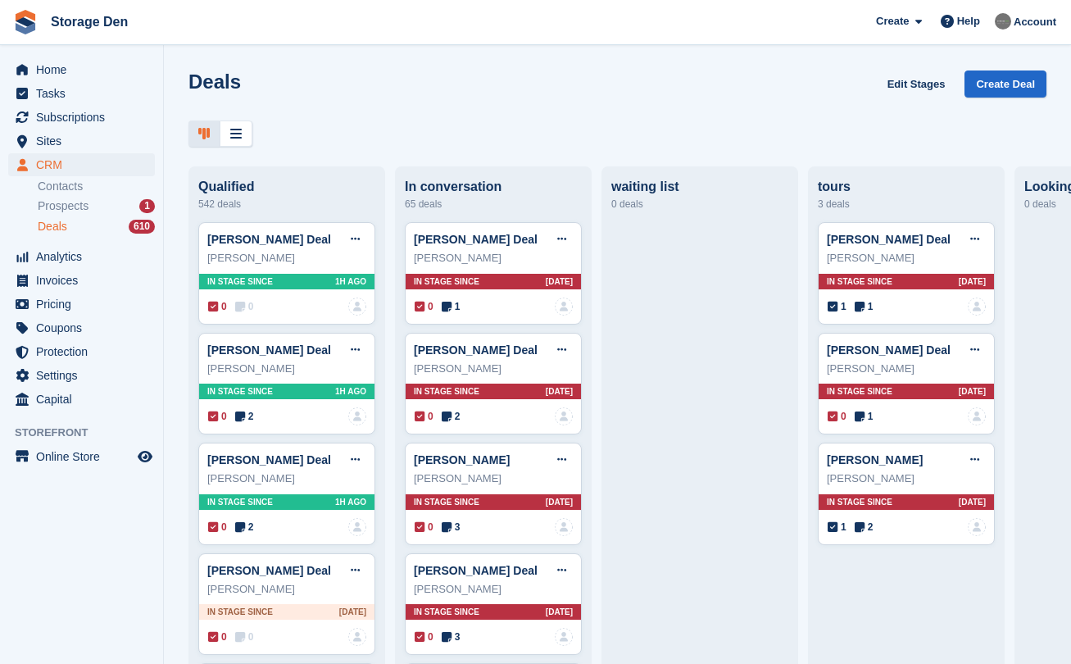
click at [79, 206] on span "Prospects" at bounding box center [63, 206] width 51 height 16
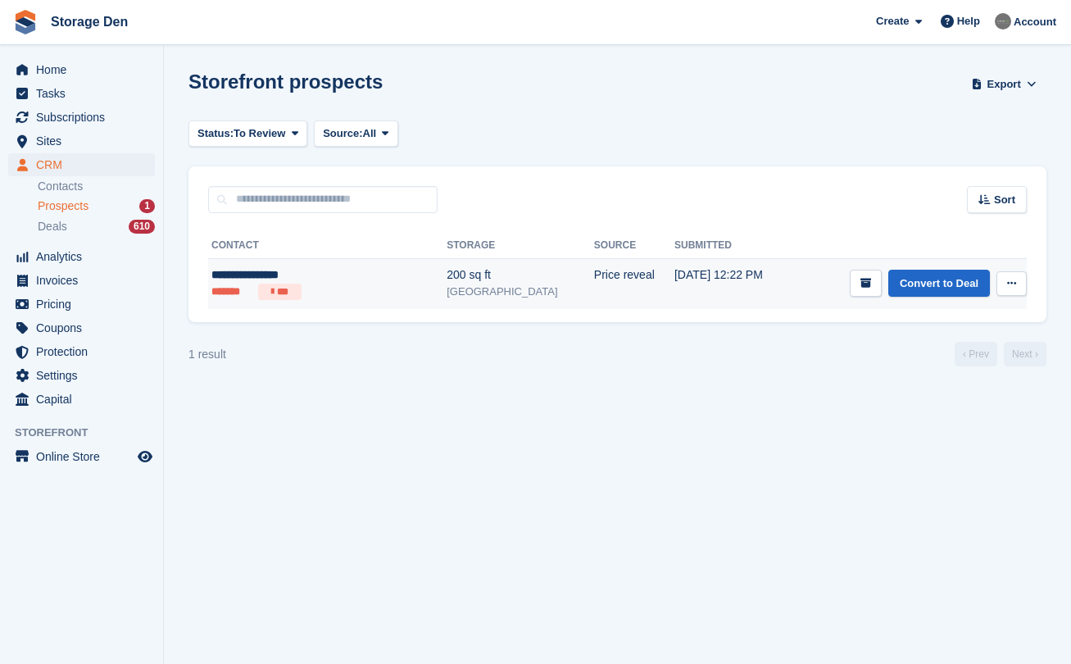
click at [345, 288] on ul "******* ***" at bounding box center [299, 291] width 176 height 16
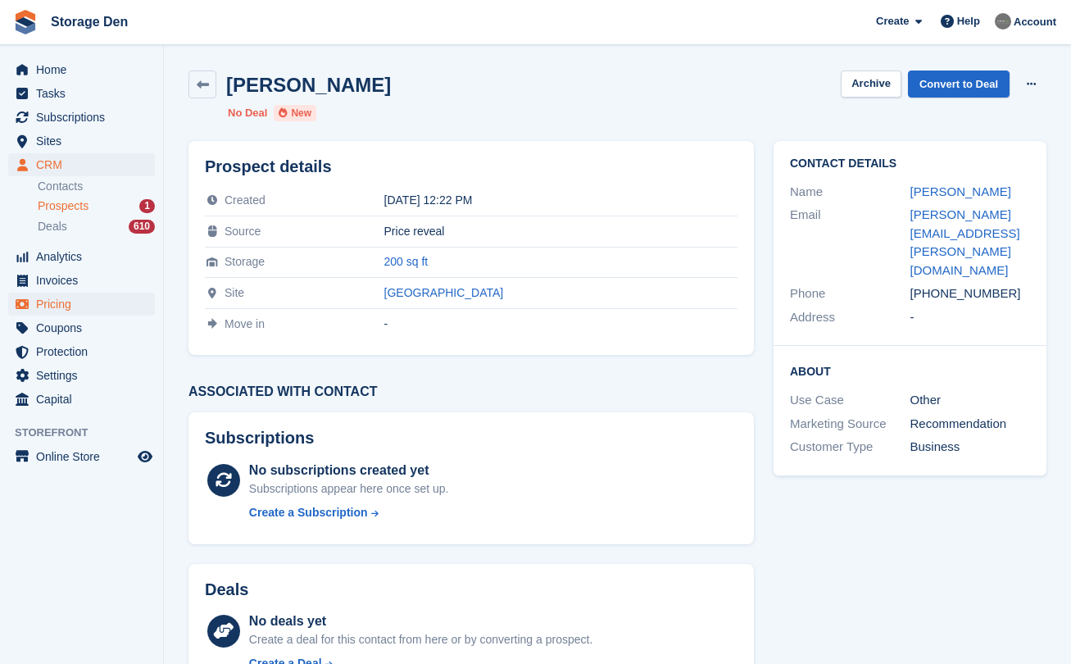
click at [98, 298] on span "Pricing" at bounding box center [85, 303] width 98 height 23
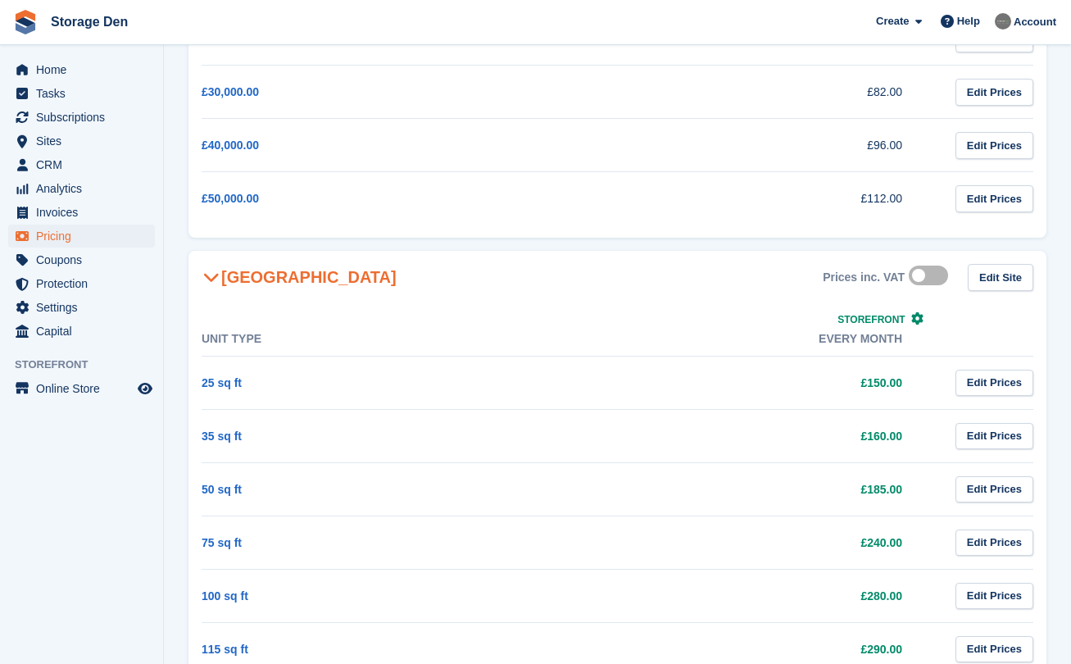
scroll to position [770, 0]
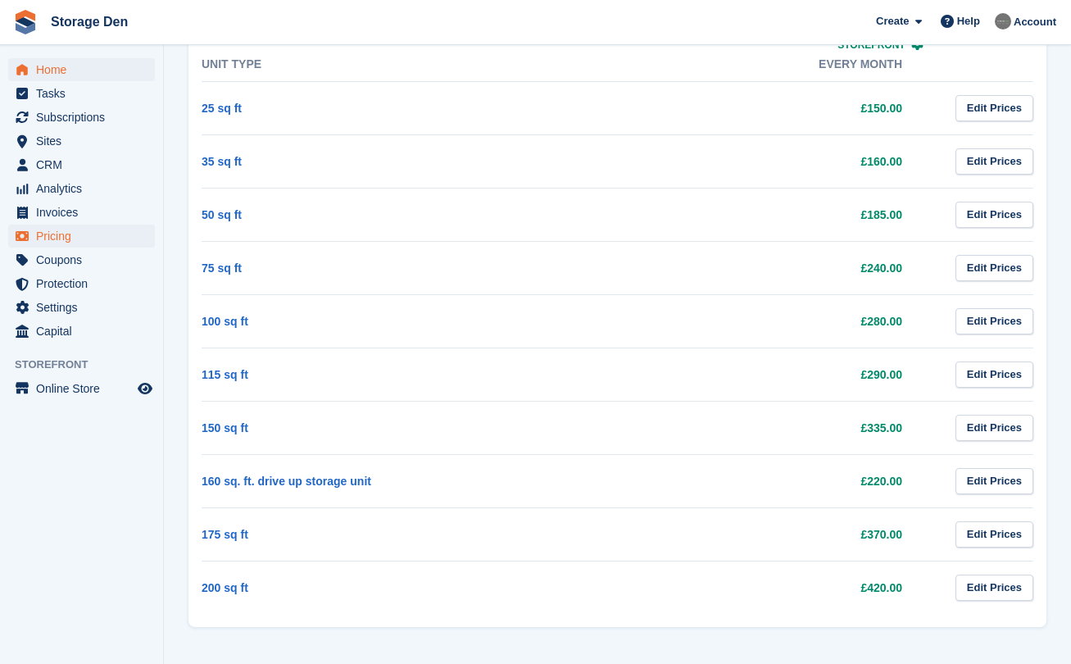
click at [75, 60] on span "Home" at bounding box center [85, 69] width 98 height 23
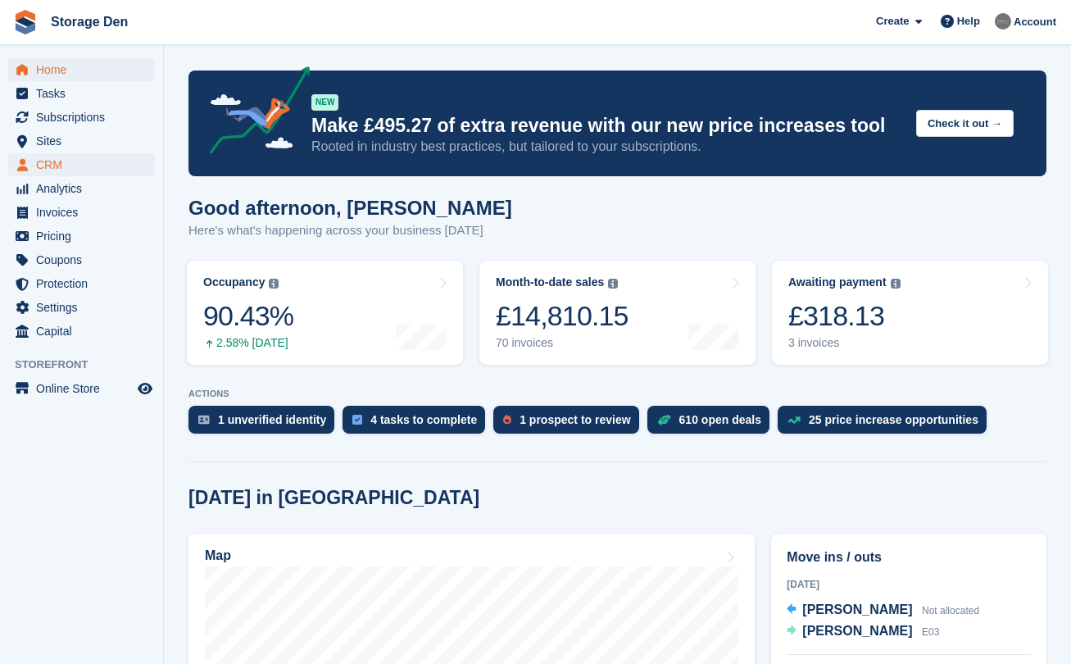
click at [88, 163] on span "CRM" at bounding box center [85, 164] width 98 height 23
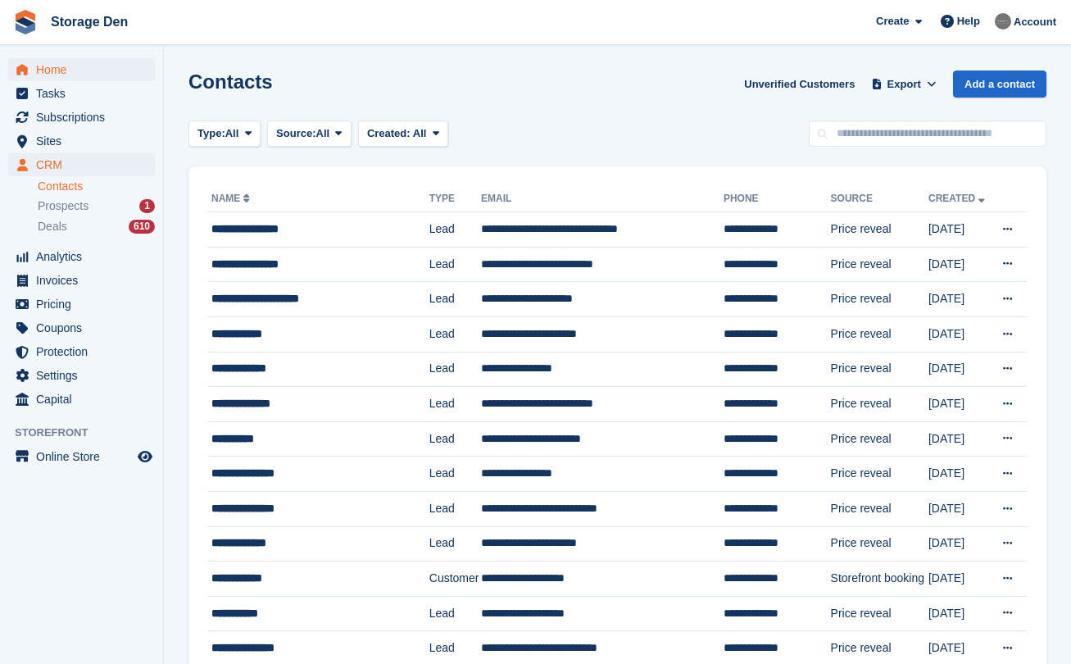
click at [91, 68] on span "Home" at bounding box center [85, 69] width 98 height 23
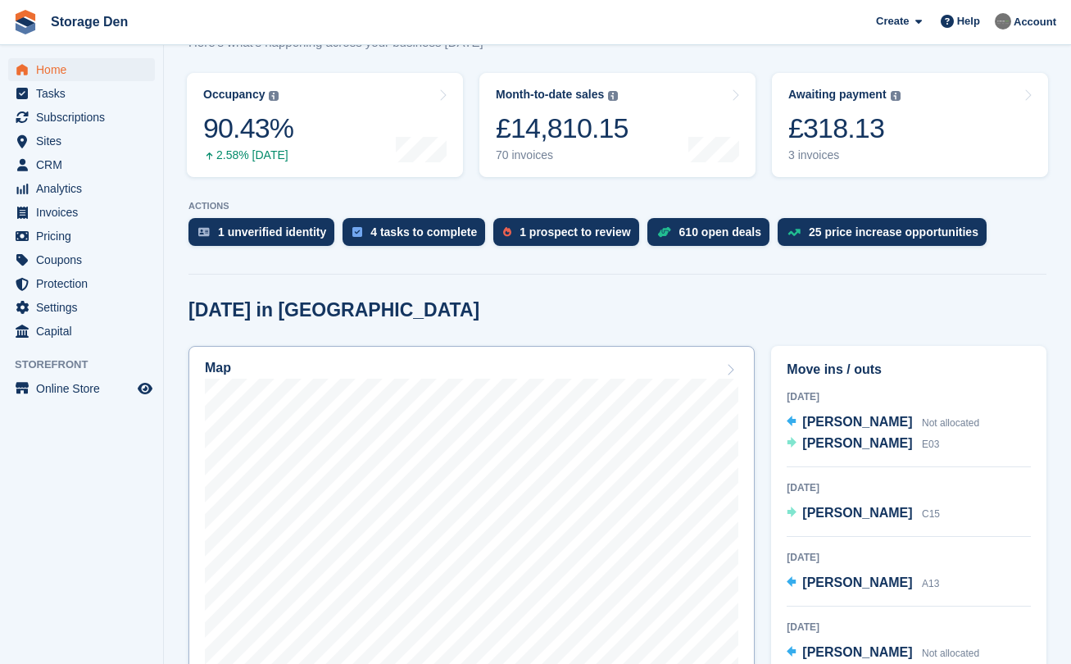
scroll to position [221, 0]
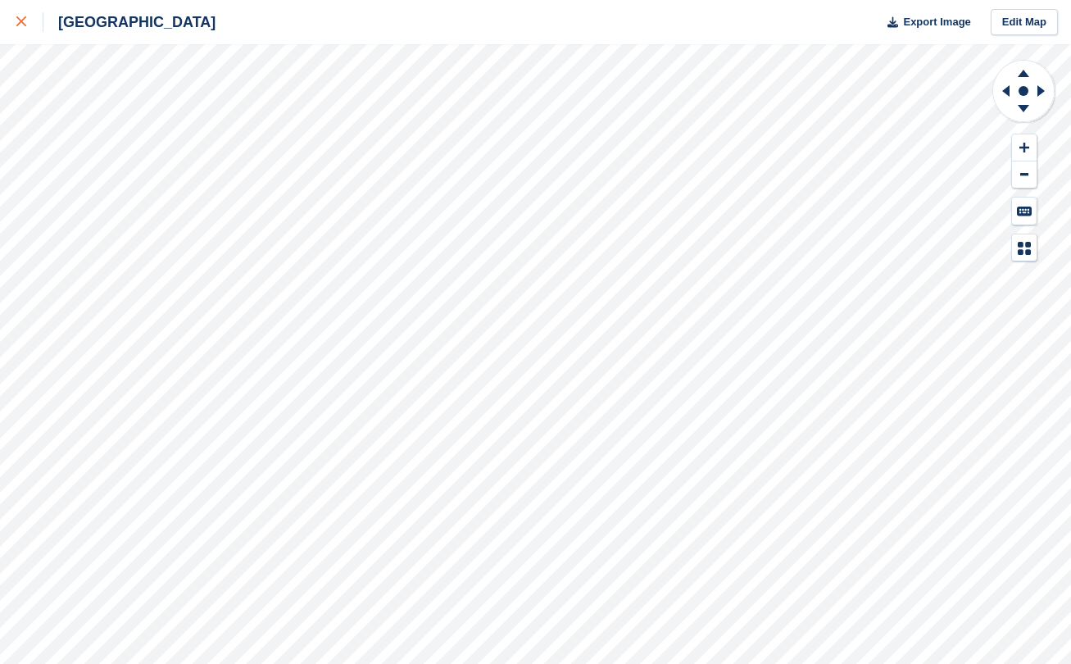
click at [22, 25] on icon at bounding box center [21, 21] width 10 height 10
click at [20, 21] on icon at bounding box center [21, 21] width 10 height 10
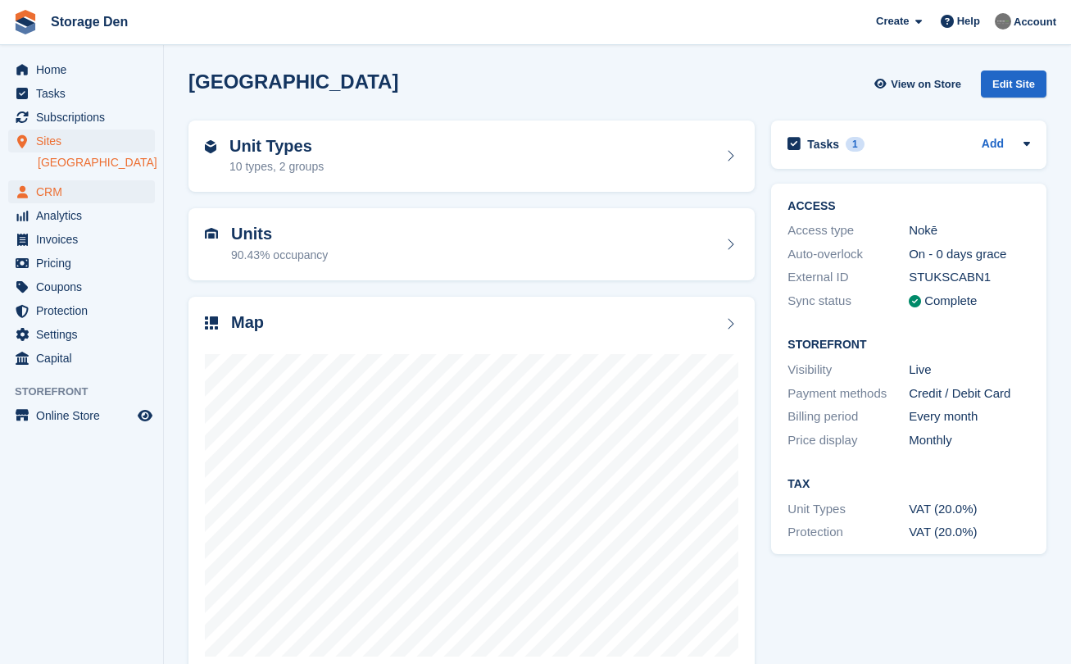
click at [61, 192] on span "CRM" at bounding box center [85, 191] width 98 height 23
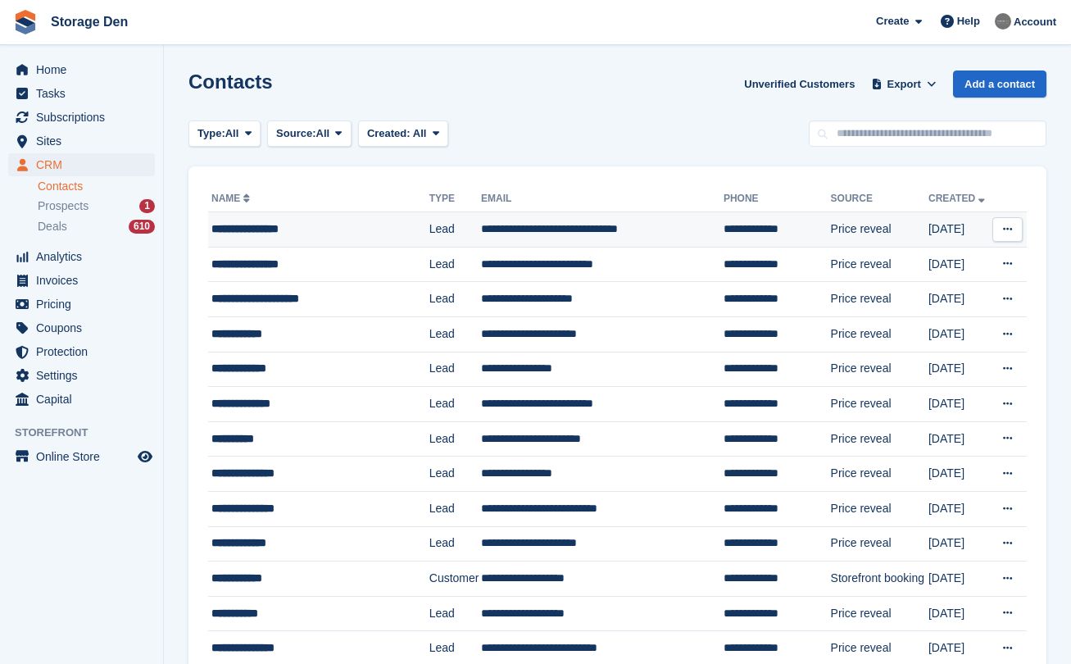
click at [345, 232] on div "**********" at bounding box center [315, 228] width 209 height 17
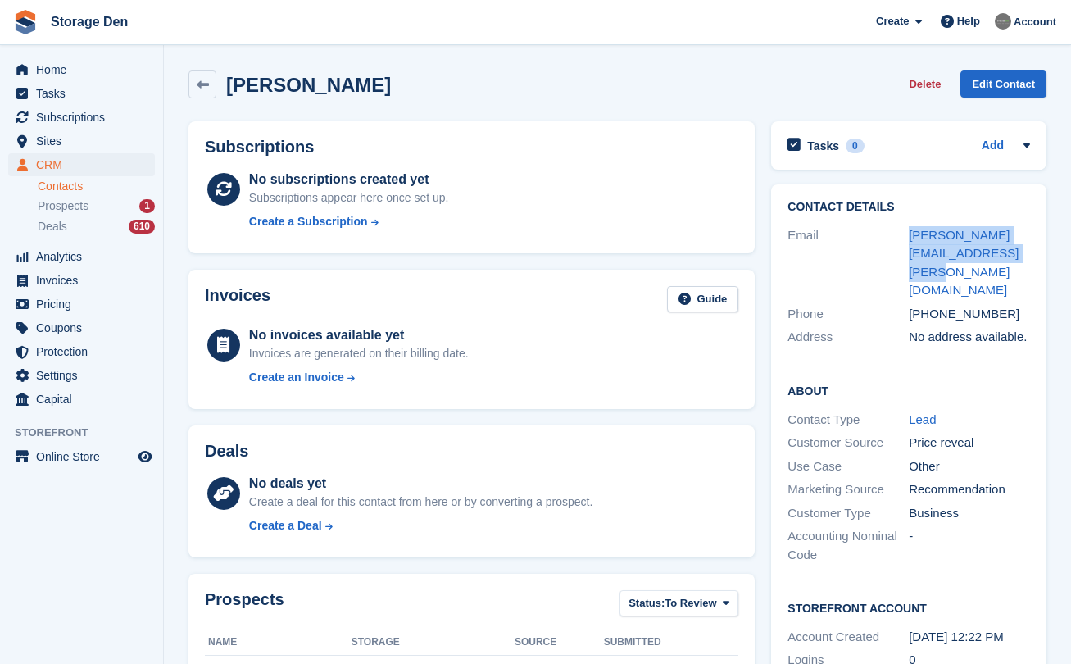
drag, startPoint x: 1020, startPoint y: 252, endPoint x: 904, endPoint y: 237, distance: 117.4
click at [904, 237] on div "Email lynn.dawson@clancancersupport.org" at bounding box center [908, 263] width 242 height 79
click at [66, 142] on span "Sites" at bounding box center [85, 140] width 98 height 23
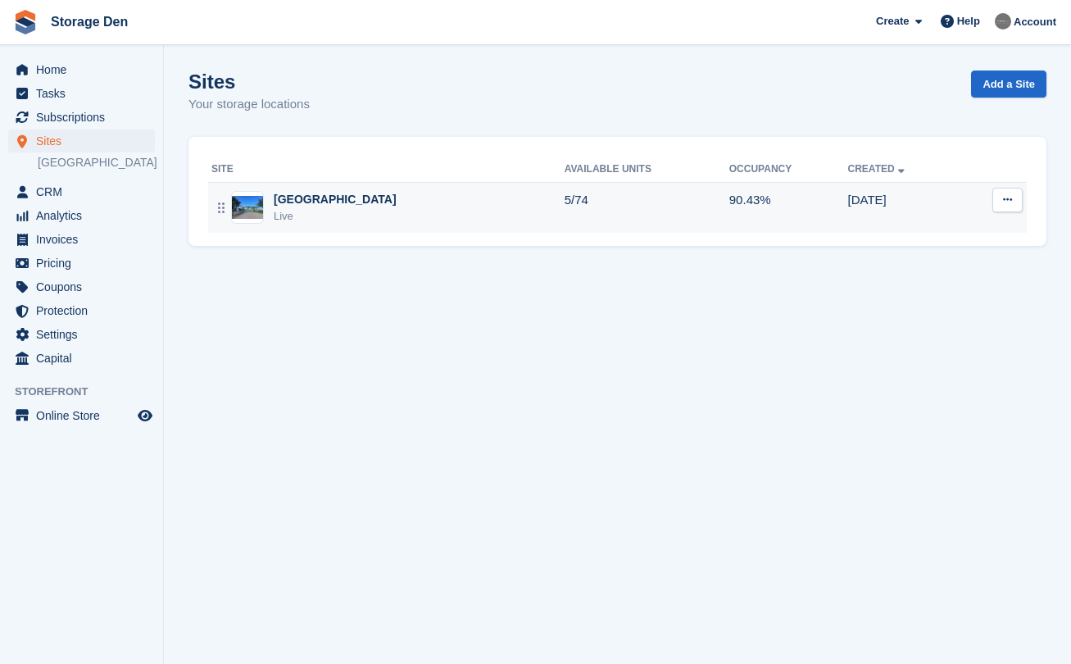
click at [386, 197] on div "Aberdeen Live" at bounding box center [387, 208] width 353 height 34
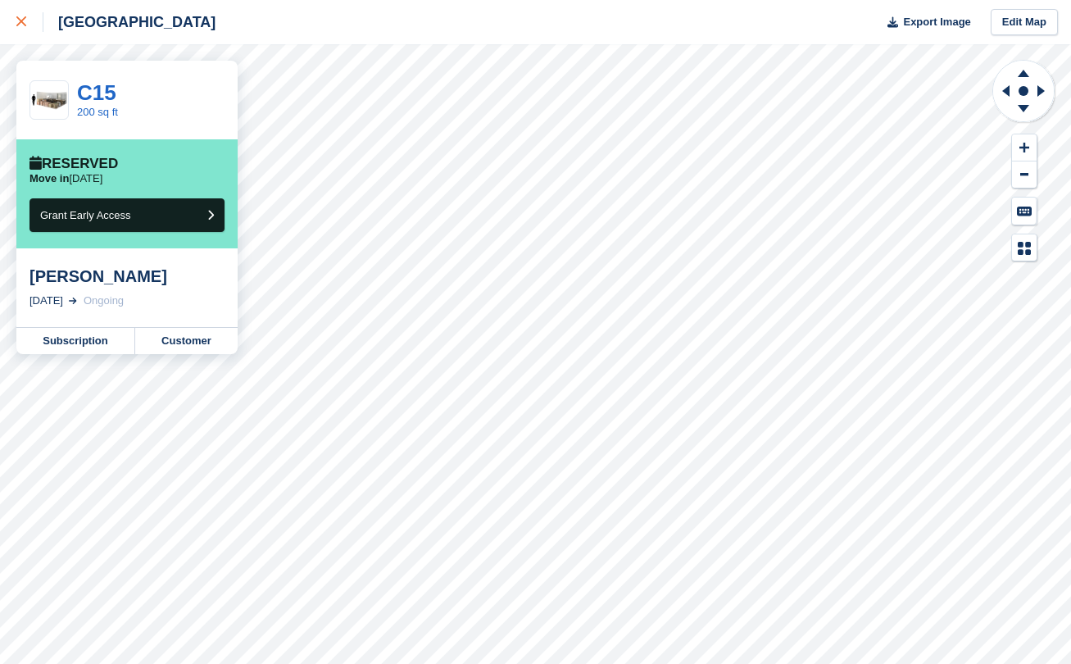
click at [11, 13] on link at bounding box center [21, 22] width 43 height 44
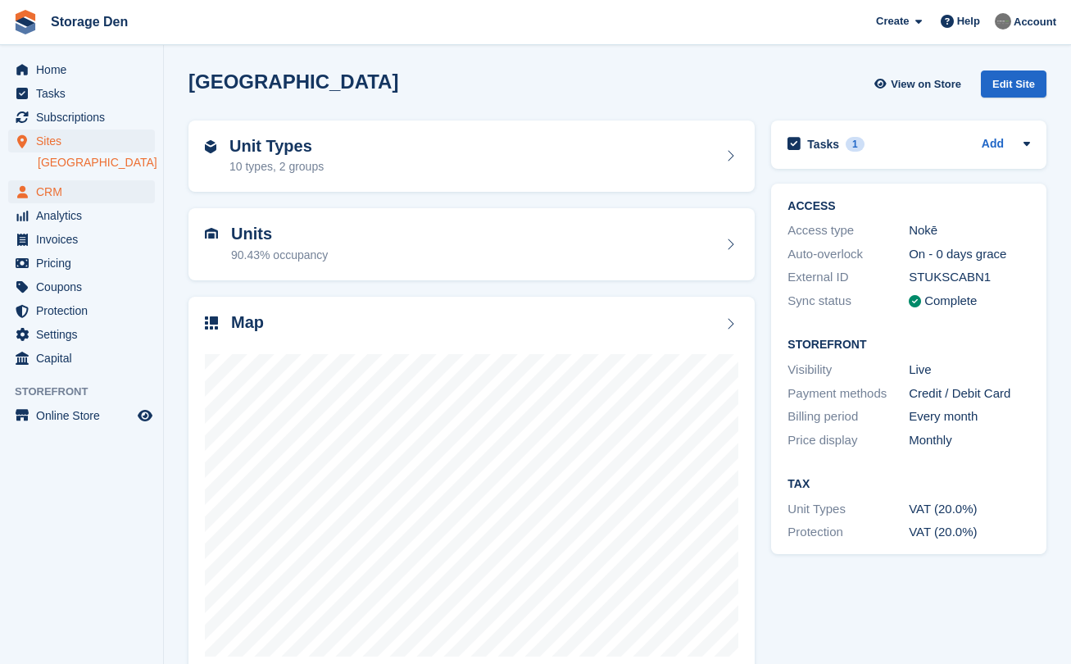
click at [60, 184] on span "CRM" at bounding box center [85, 191] width 98 height 23
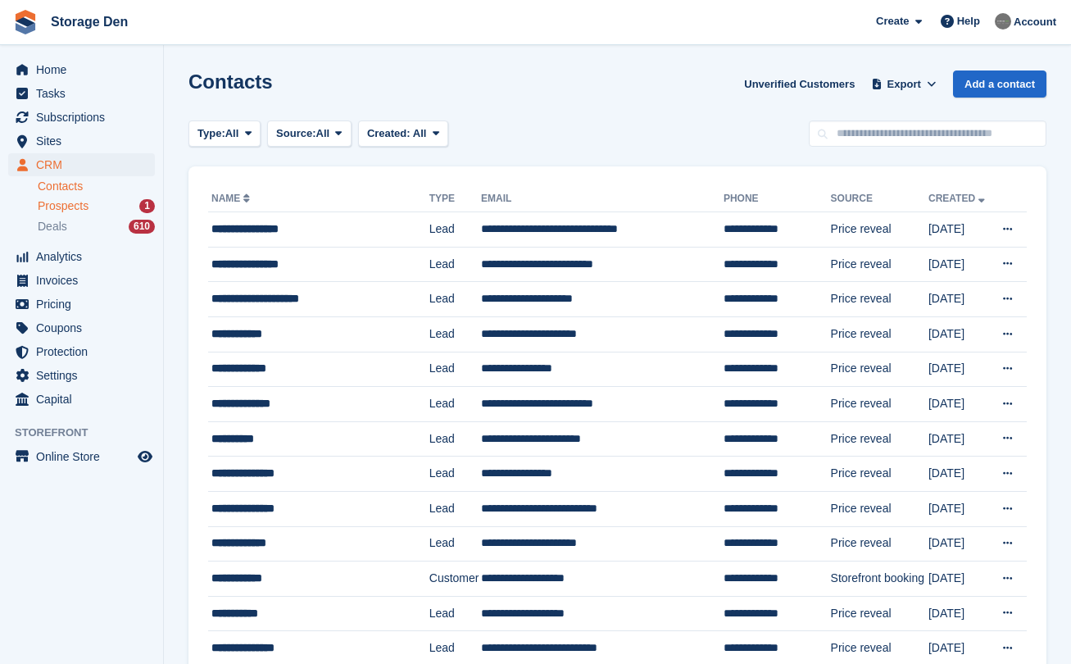
click at [75, 209] on span "Prospects" at bounding box center [63, 206] width 51 height 16
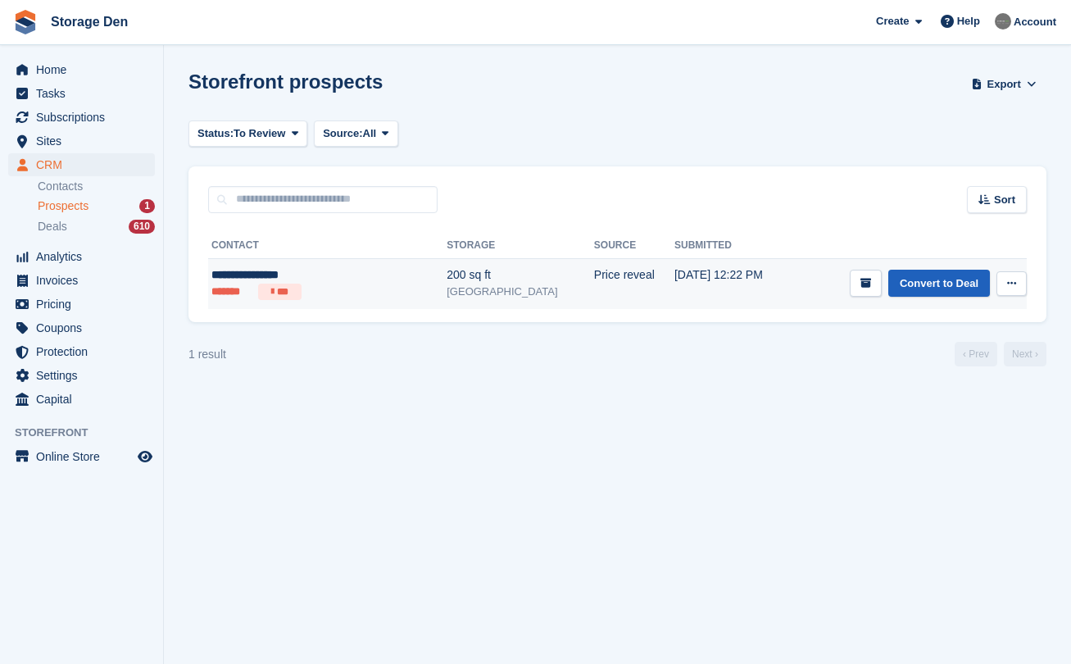
click at [943, 281] on link "Convert to Deal" at bounding box center [939, 283] width 102 height 27
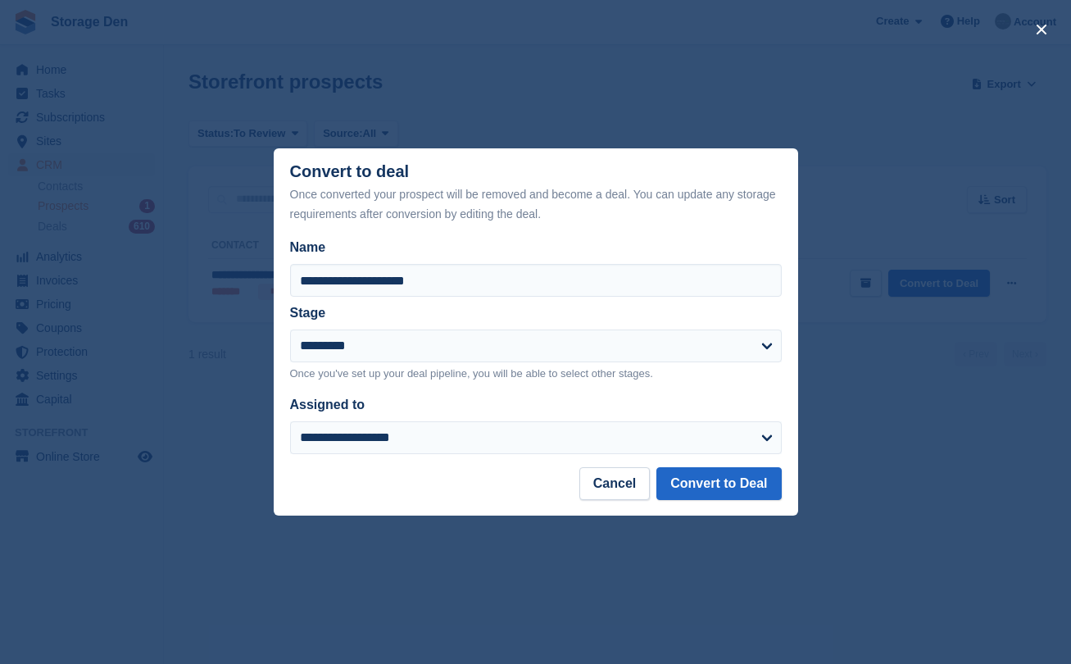
click at [745, 503] on footer "Cancel Convert to Deal" at bounding box center [536, 491] width 524 height 48
click at [757, 487] on button "Convert to Deal" at bounding box center [718, 483] width 125 height 33
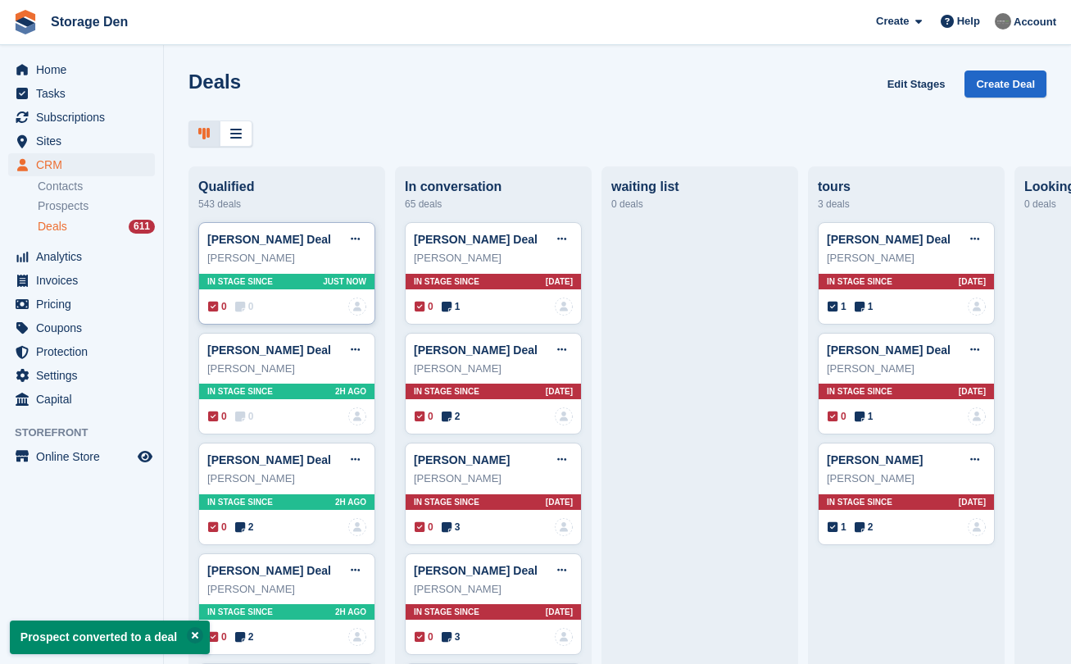
click at [243, 301] on icon at bounding box center [240, 306] width 10 height 11
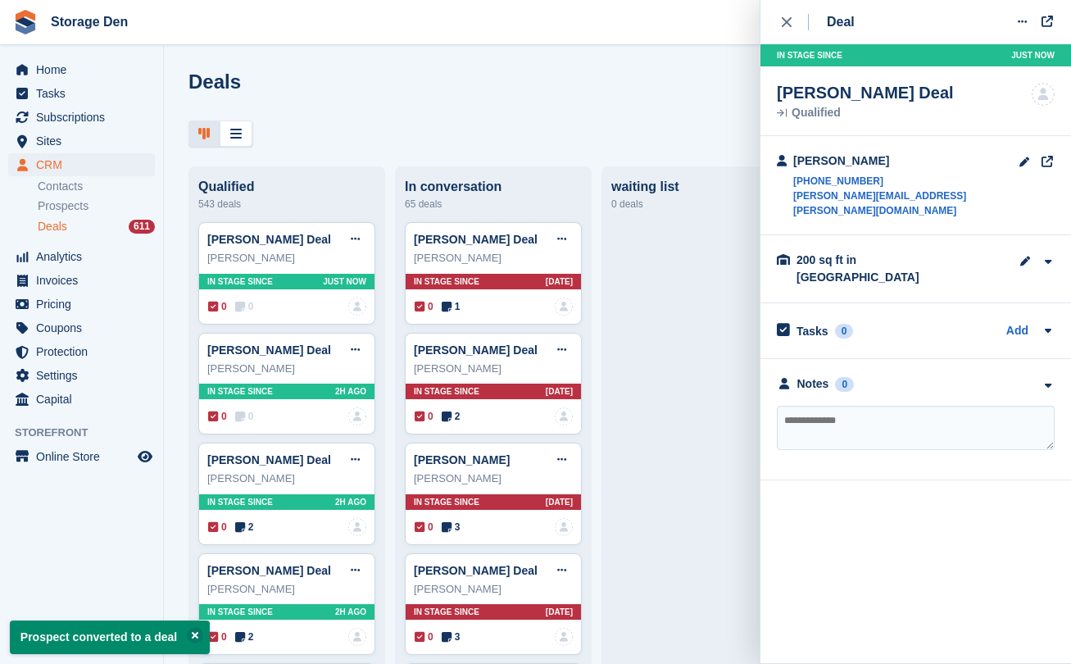
click at [846, 406] on textarea at bounding box center [916, 428] width 278 height 44
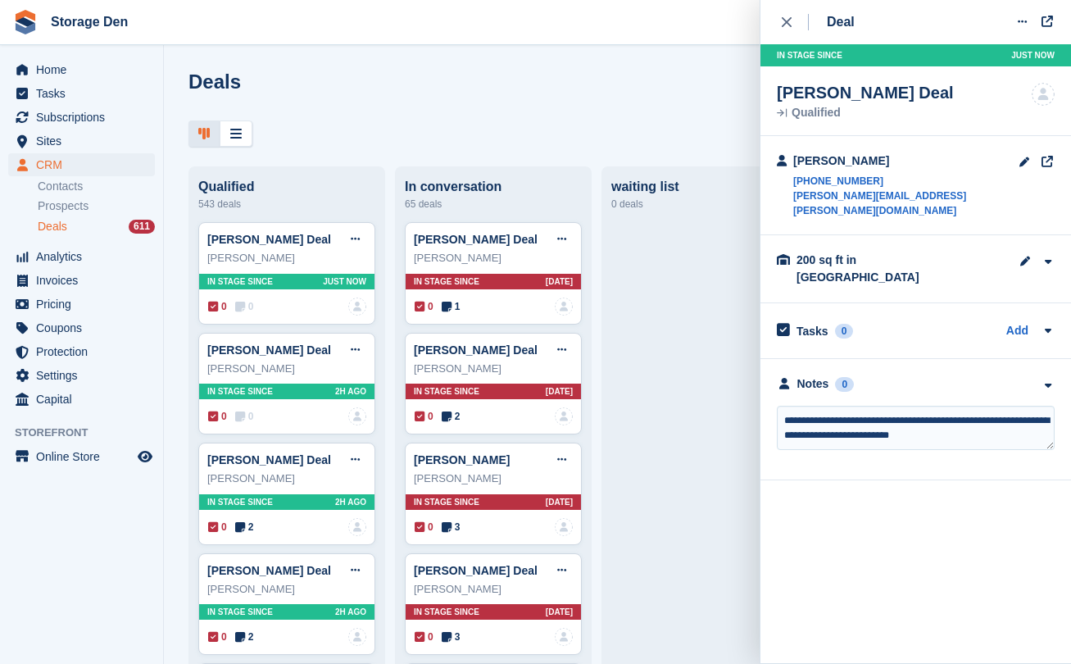
type textarea "**********"
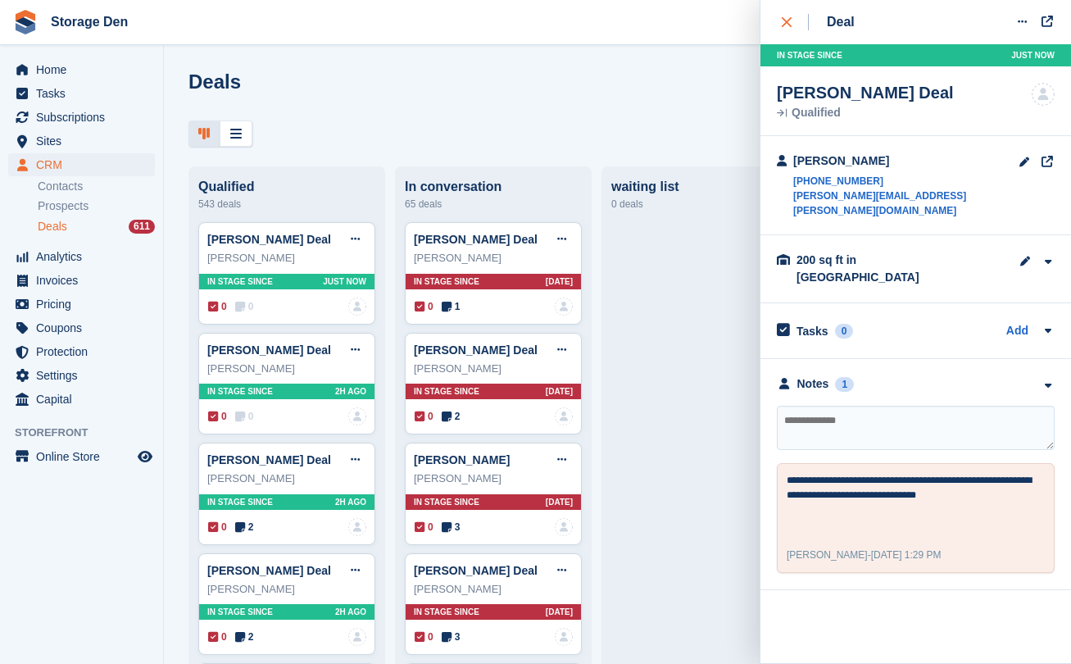
click at [786, 25] on icon "close" at bounding box center [787, 22] width 10 height 10
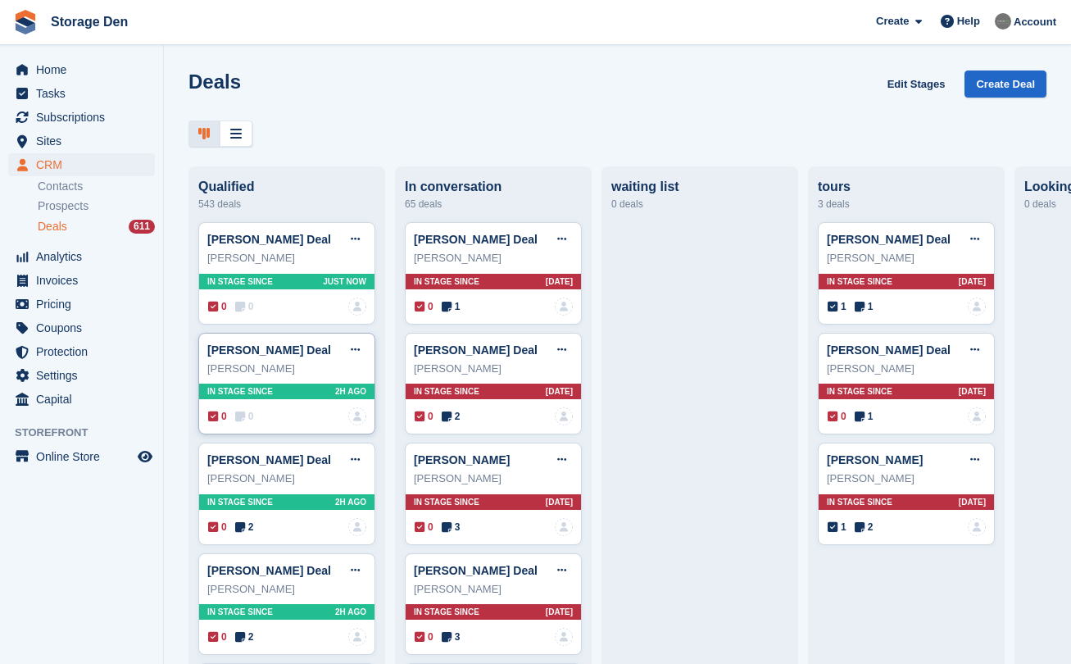
click at [248, 424] on div "0 0 No one is assigned to this deal" at bounding box center [287, 416] width 158 height 18
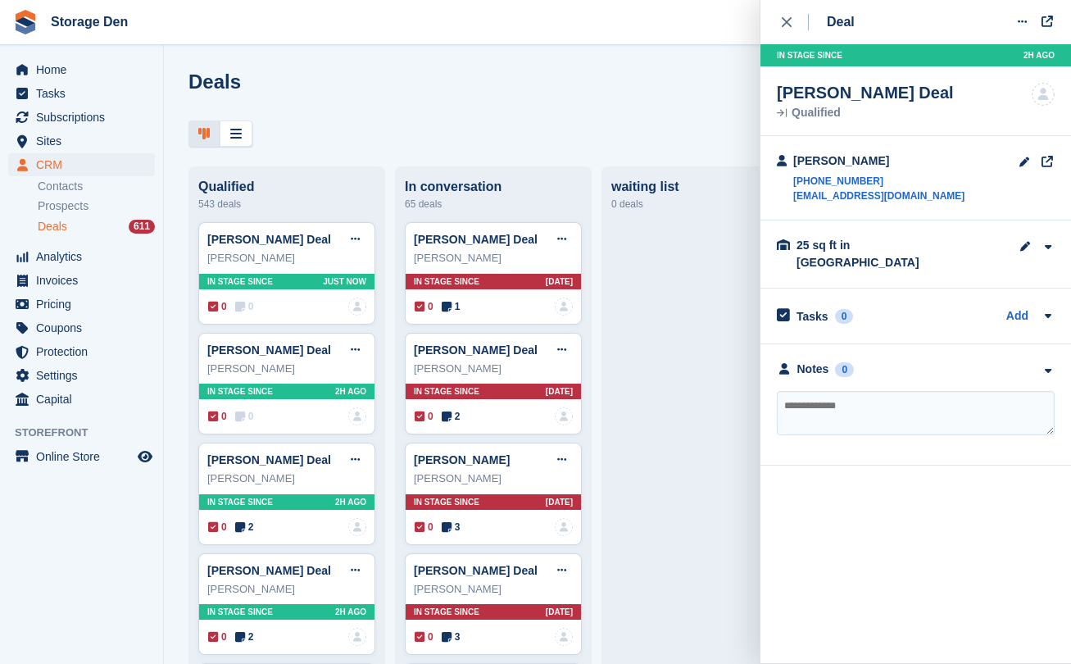
click at [824, 401] on textarea at bounding box center [916, 413] width 278 height 44
type textarea "**********"
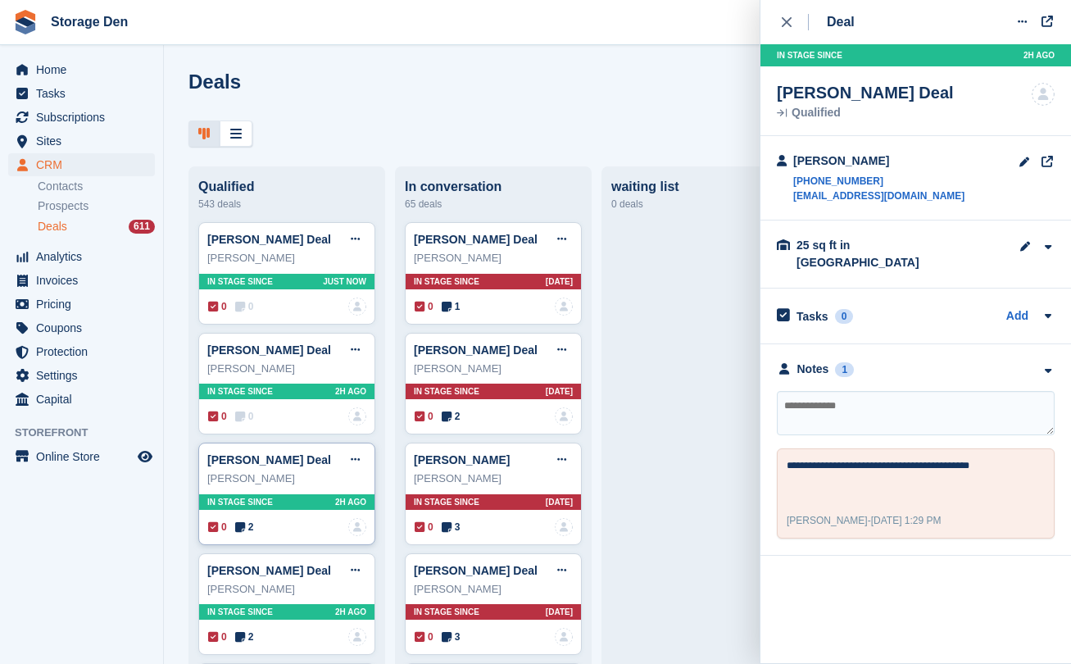
click at [250, 524] on span "2" at bounding box center [244, 526] width 19 height 15
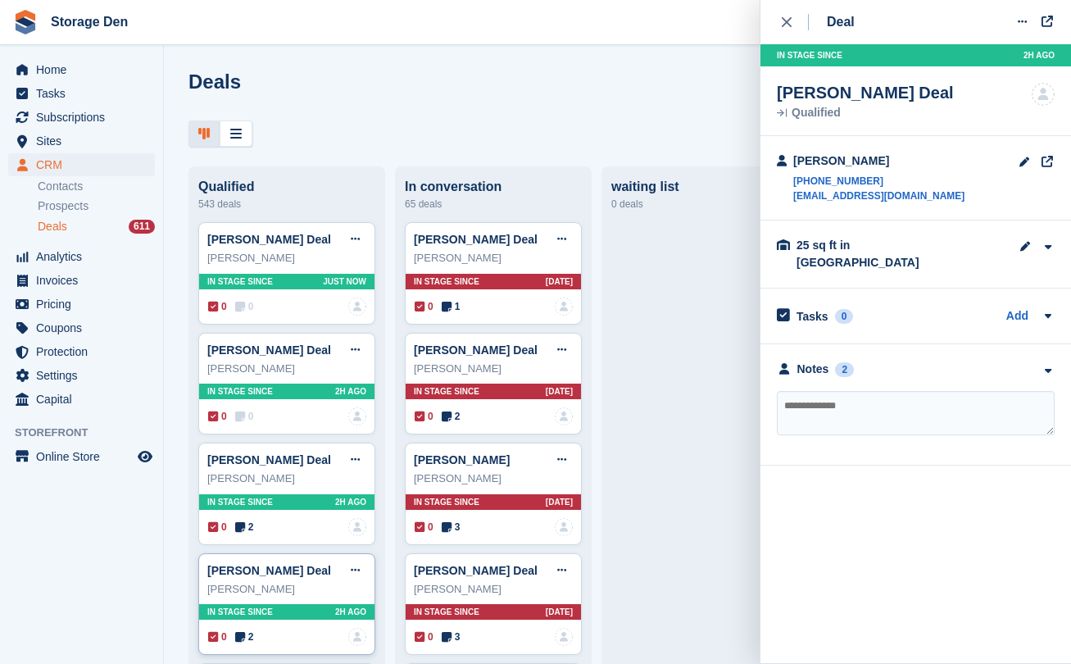
click at [243, 637] on icon at bounding box center [240, 636] width 10 height 11
click at [803, 360] on div "Notes" at bounding box center [813, 368] width 32 height 17
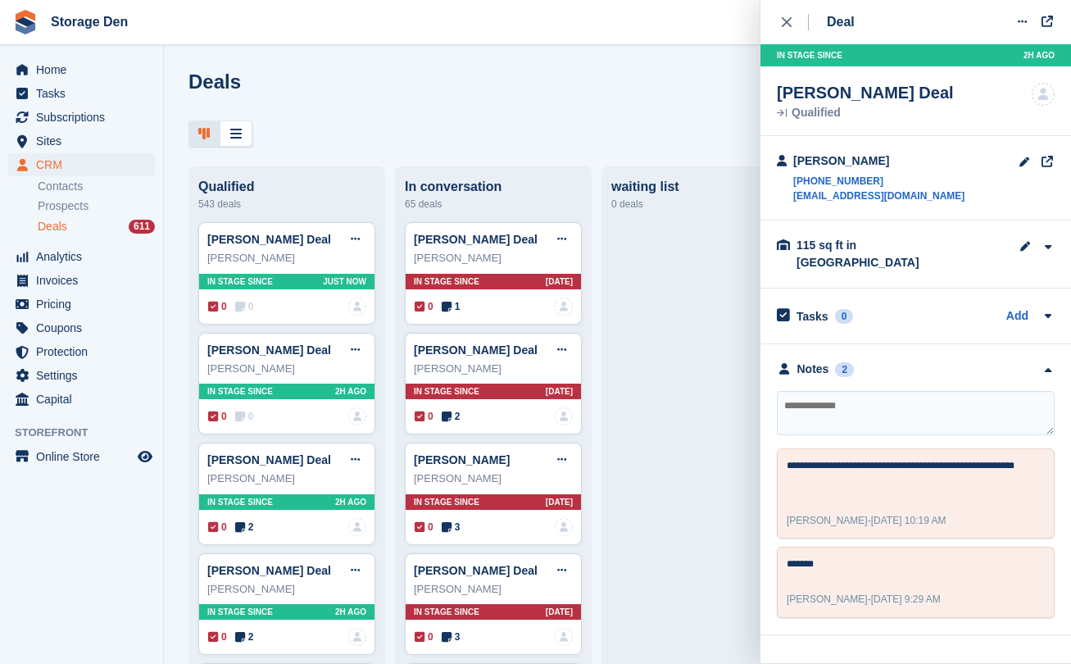
click at [92, 57] on div "Home Tasks Subscriptions Subscriptions Subscriptions Contracts Price increases …" at bounding box center [81, 232] width 163 height 360
click at [79, 70] on span "Home" at bounding box center [85, 69] width 98 height 23
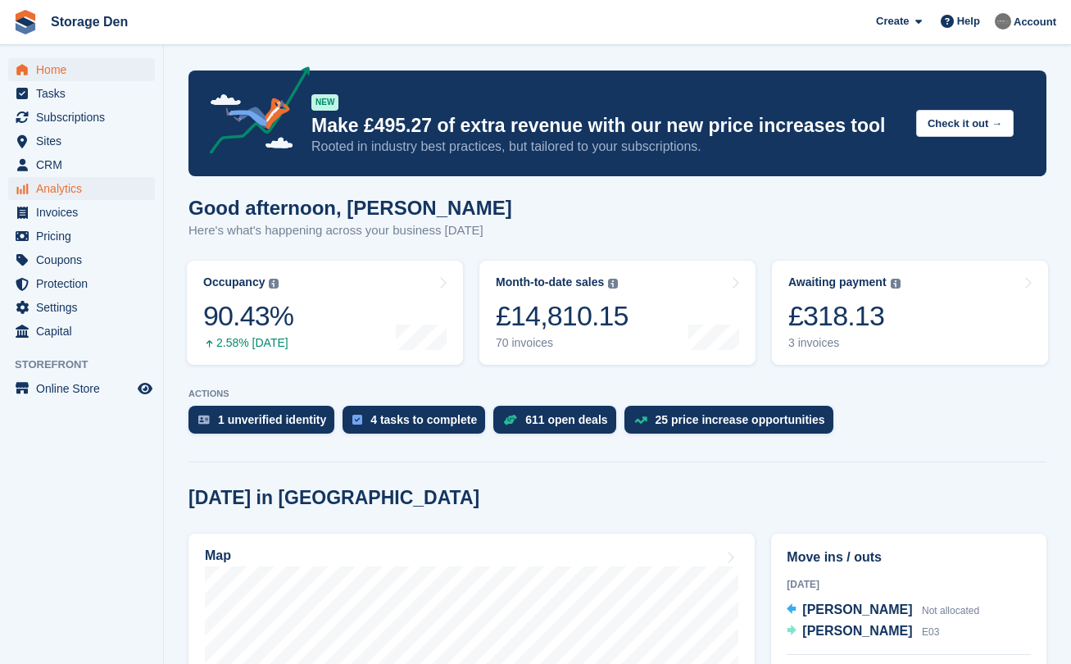
click at [109, 196] on span "Analytics" at bounding box center [85, 188] width 98 height 23
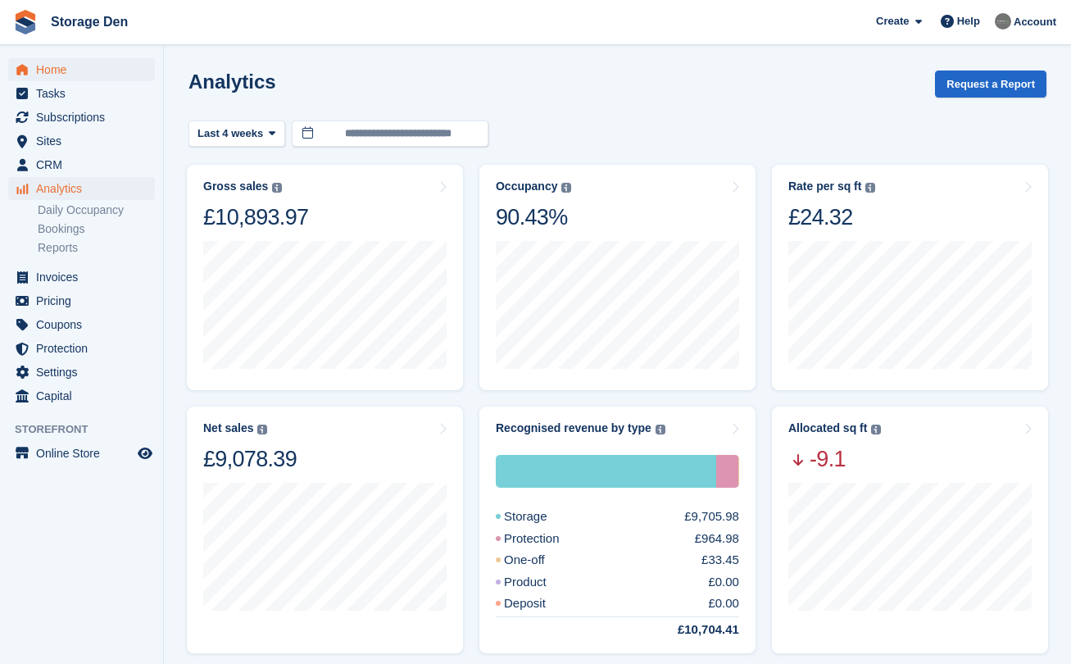
click at [74, 73] on span "Home" at bounding box center [85, 69] width 98 height 23
